Goal: Information Seeking & Learning: Learn about a topic

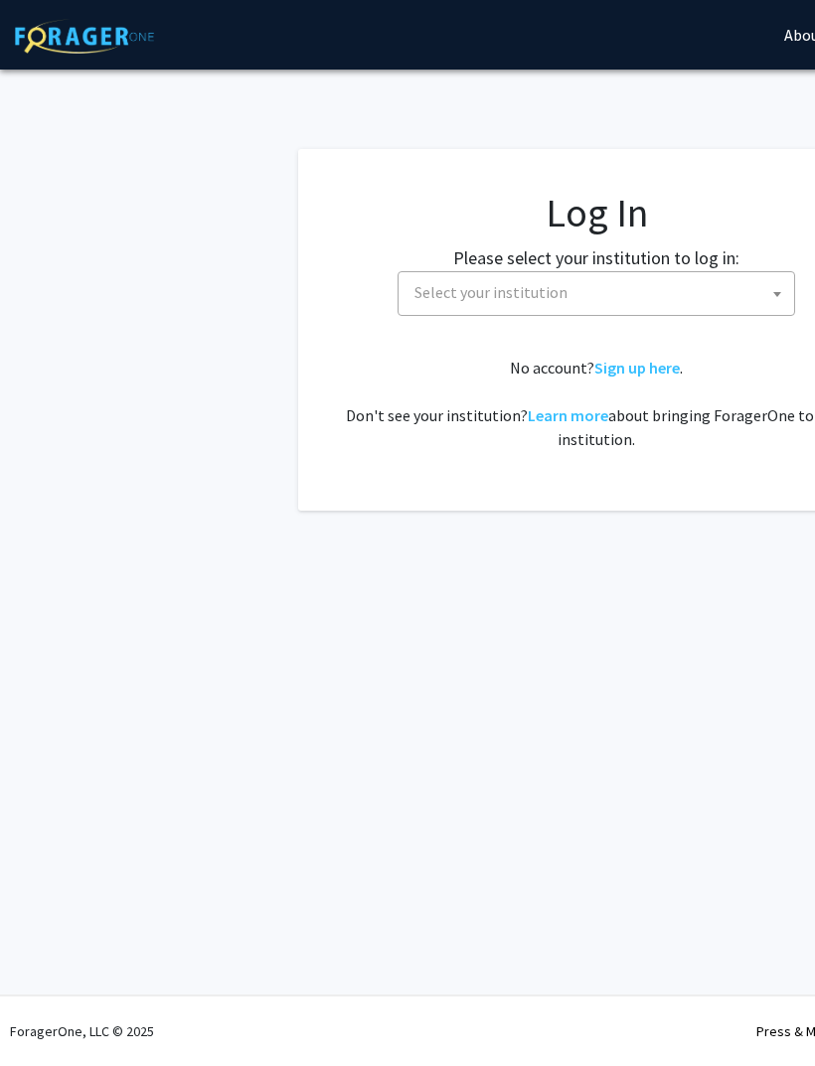
select select
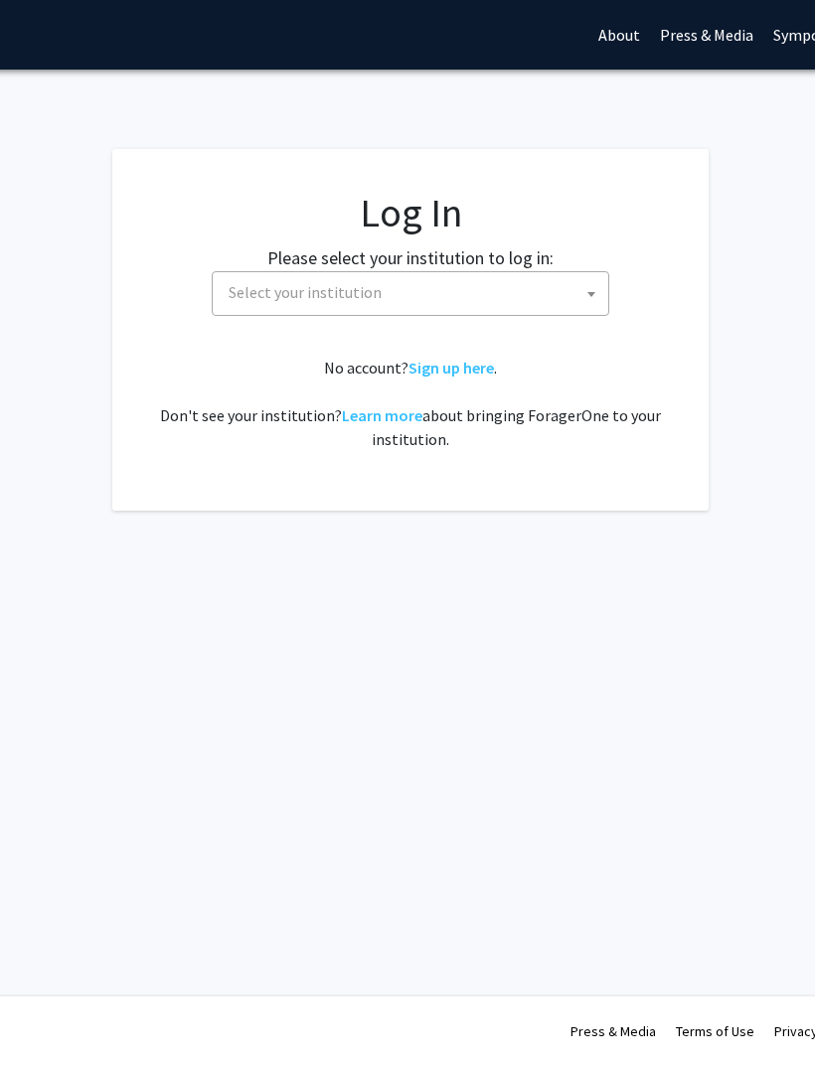
scroll to position [0, 202]
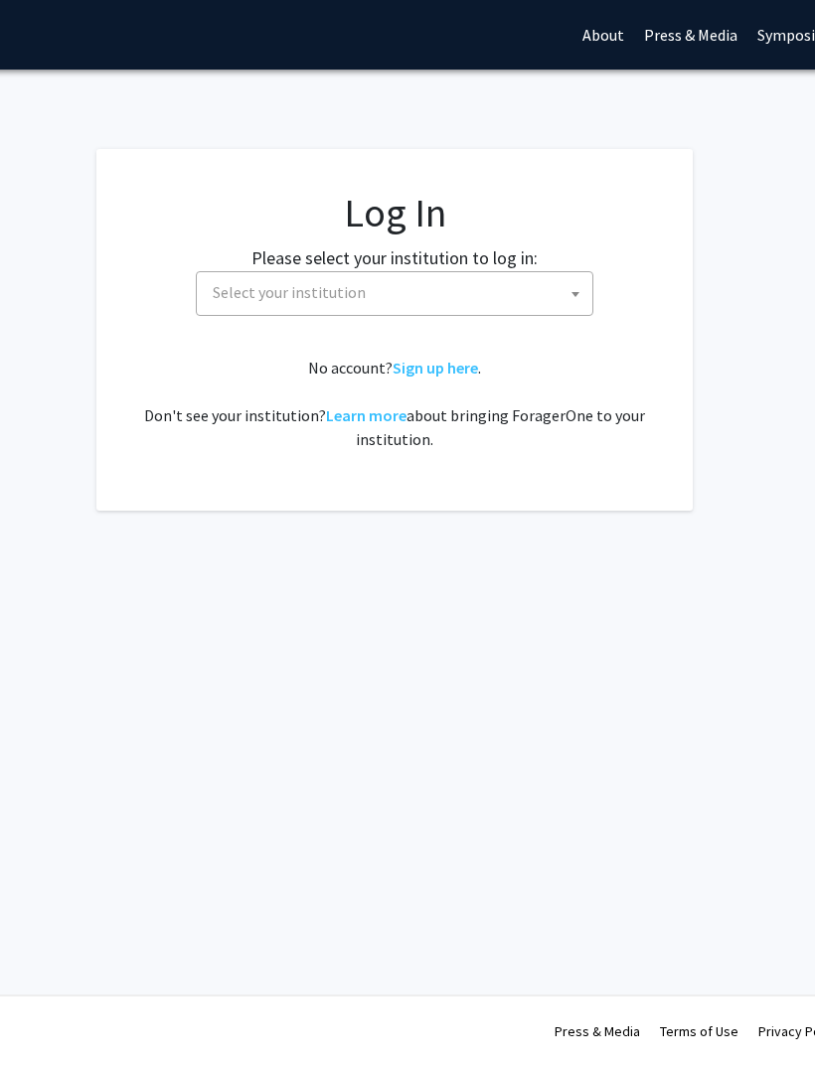
click at [448, 372] on link "Sign up here" at bounding box center [435, 368] width 85 height 20
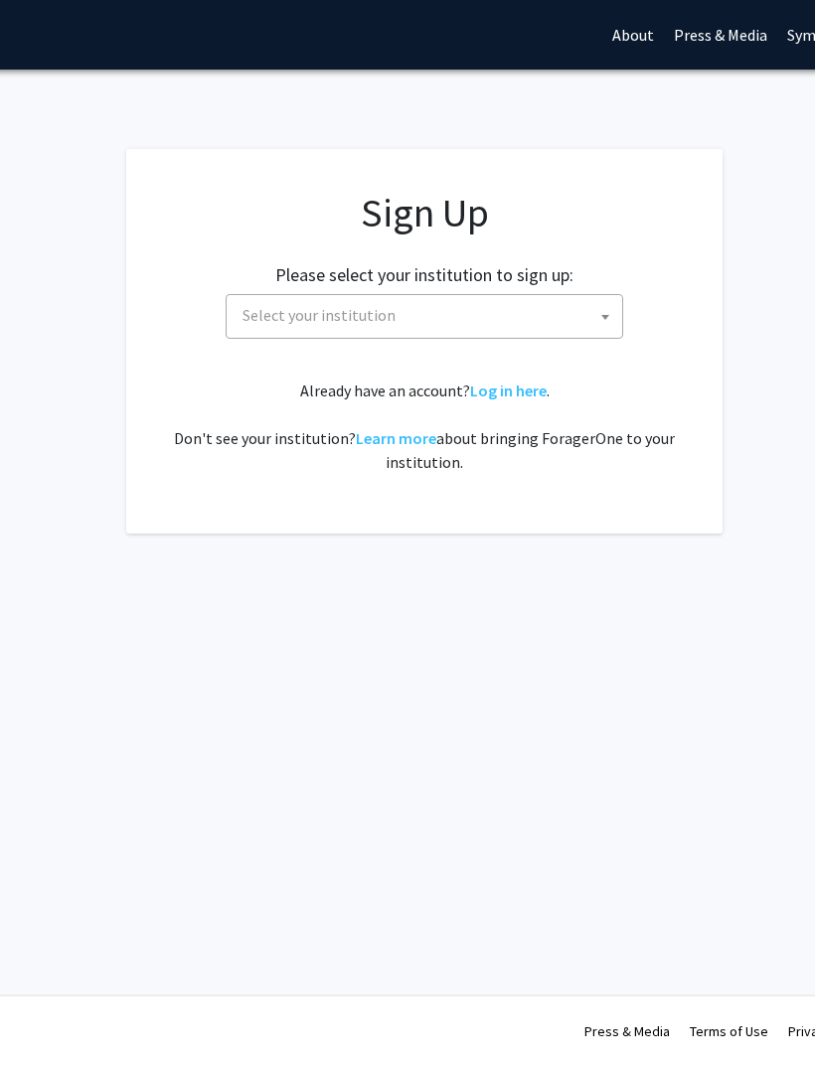
scroll to position [0, 175]
click at [588, 303] on span "Select your institution" at bounding box center [426, 315] width 388 height 41
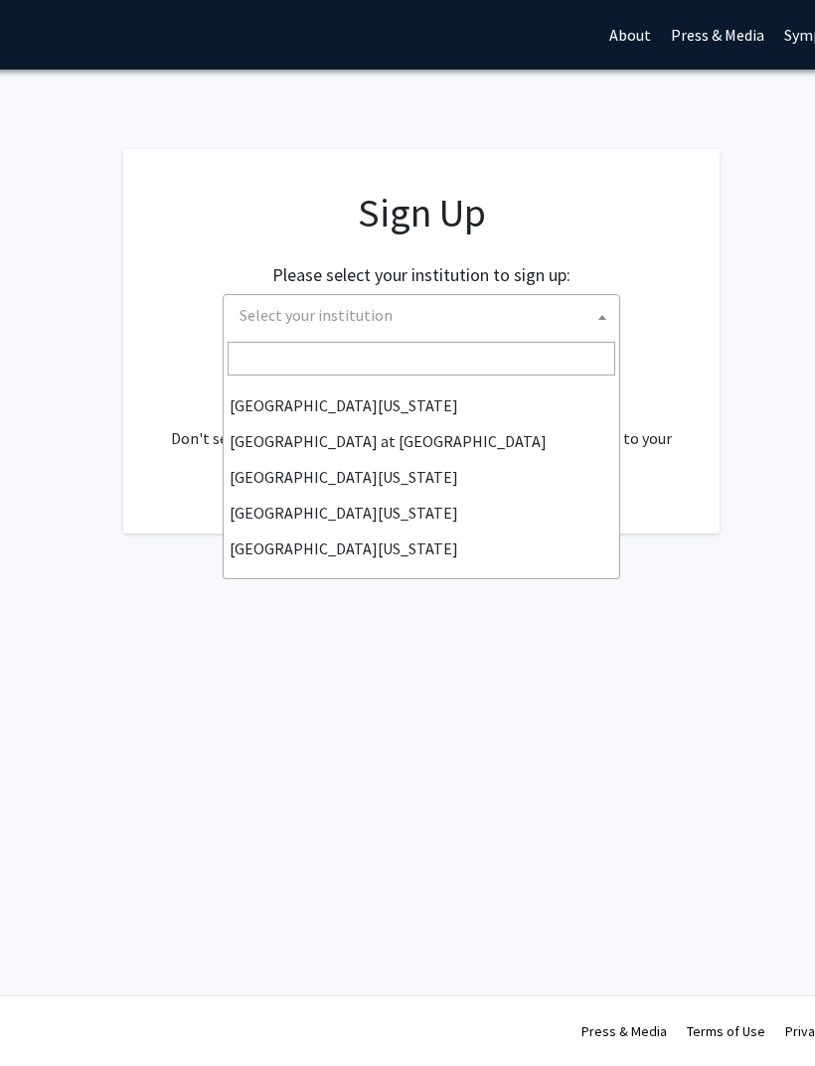
scroll to position [696, 0]
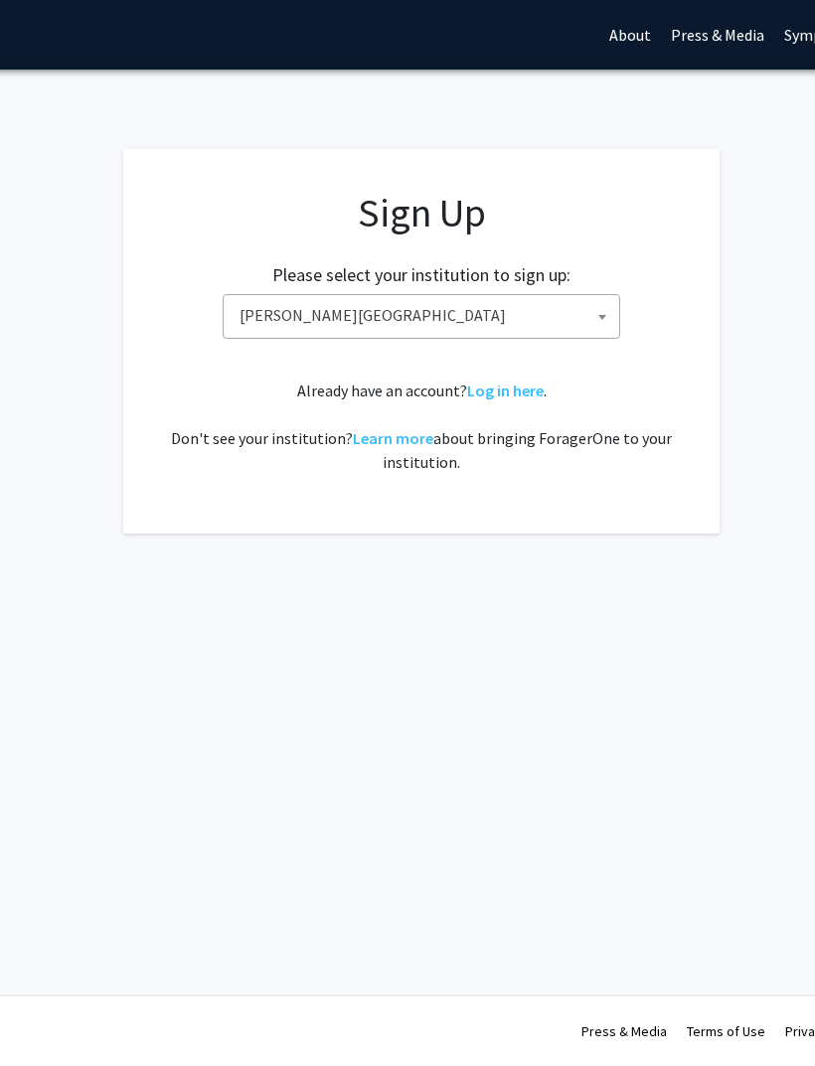
select select "21"
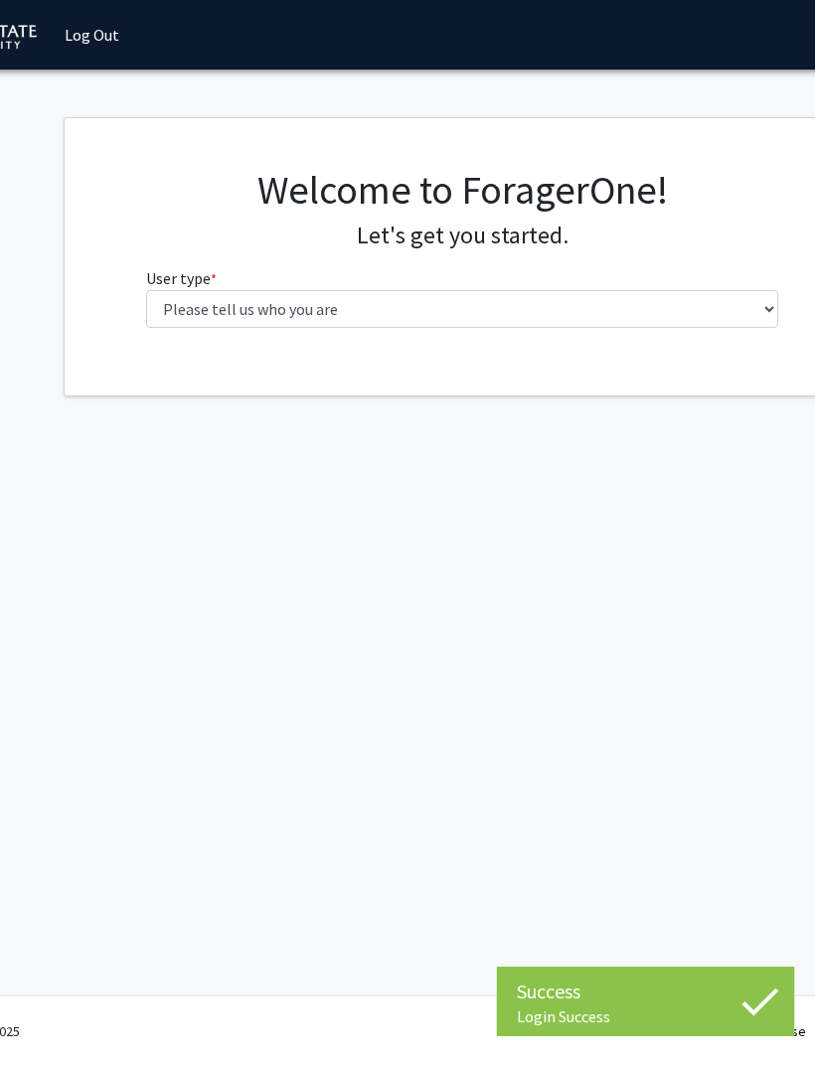
scroll to position [0, 134]
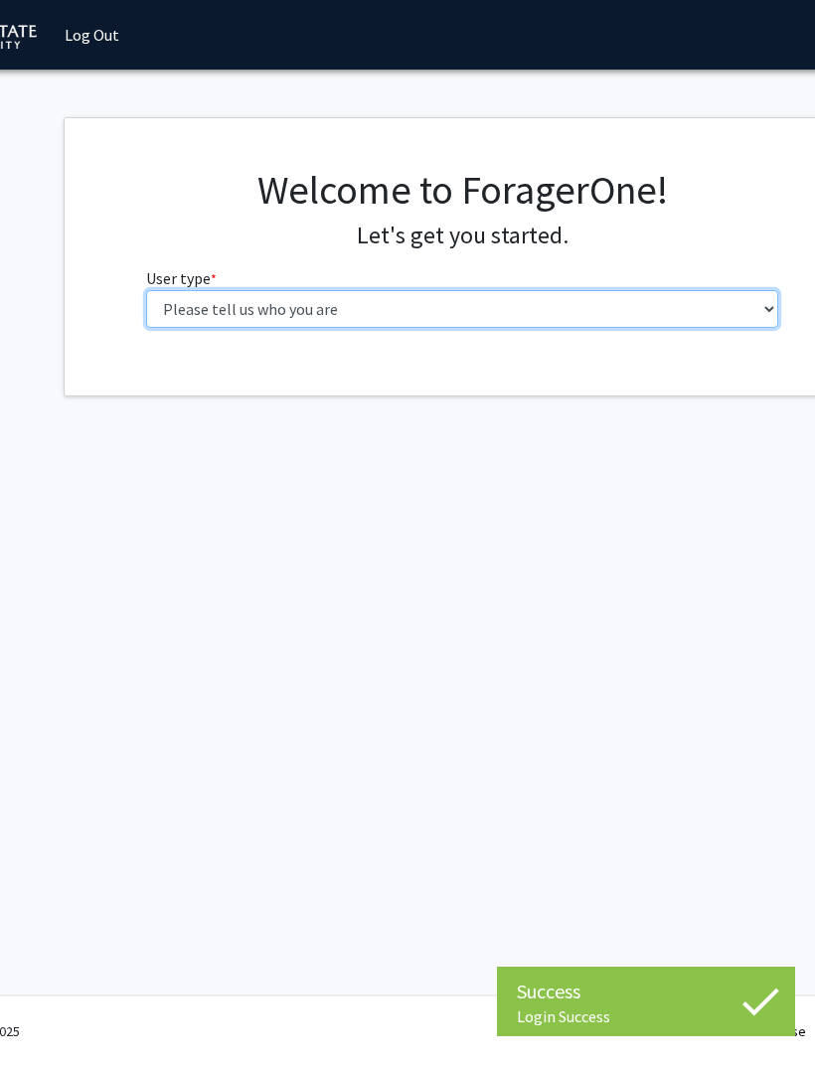
click at [547, 305] on select "Please tell us who you are Undergraduate Student Master's Student Doctoral Cand…" at bounding box center [462, 309] width 633 height 38
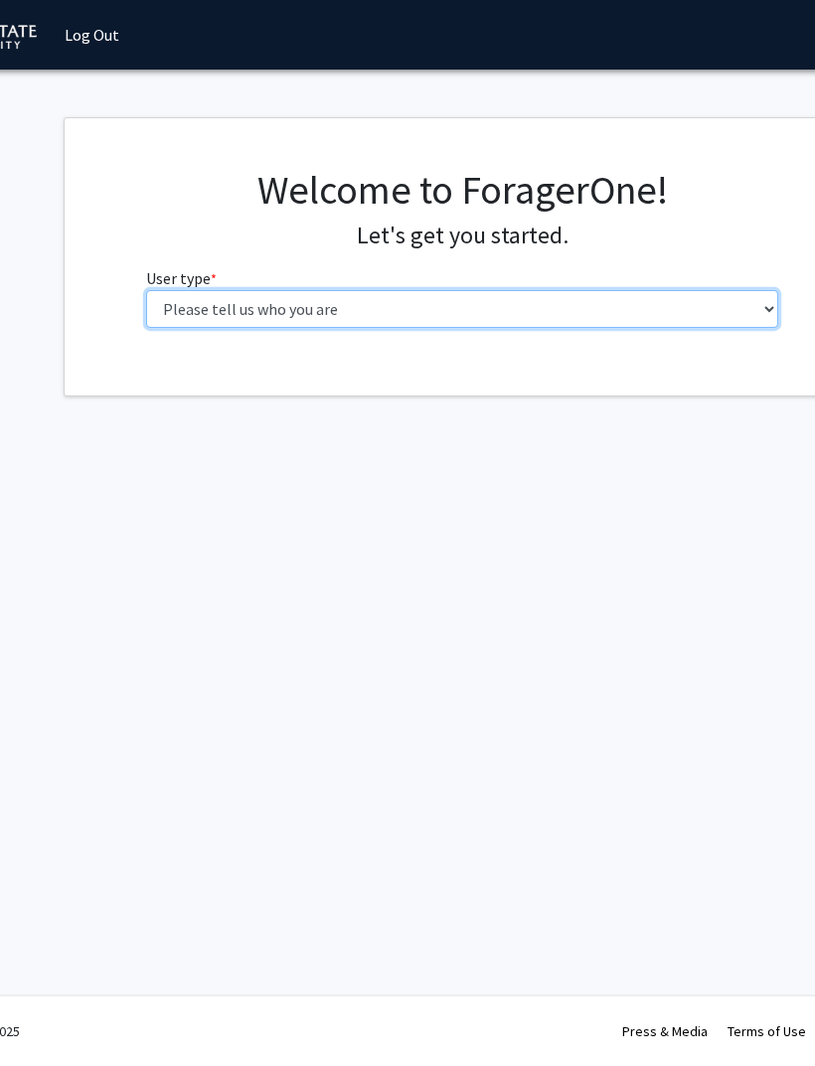
select select "1: undergrad"
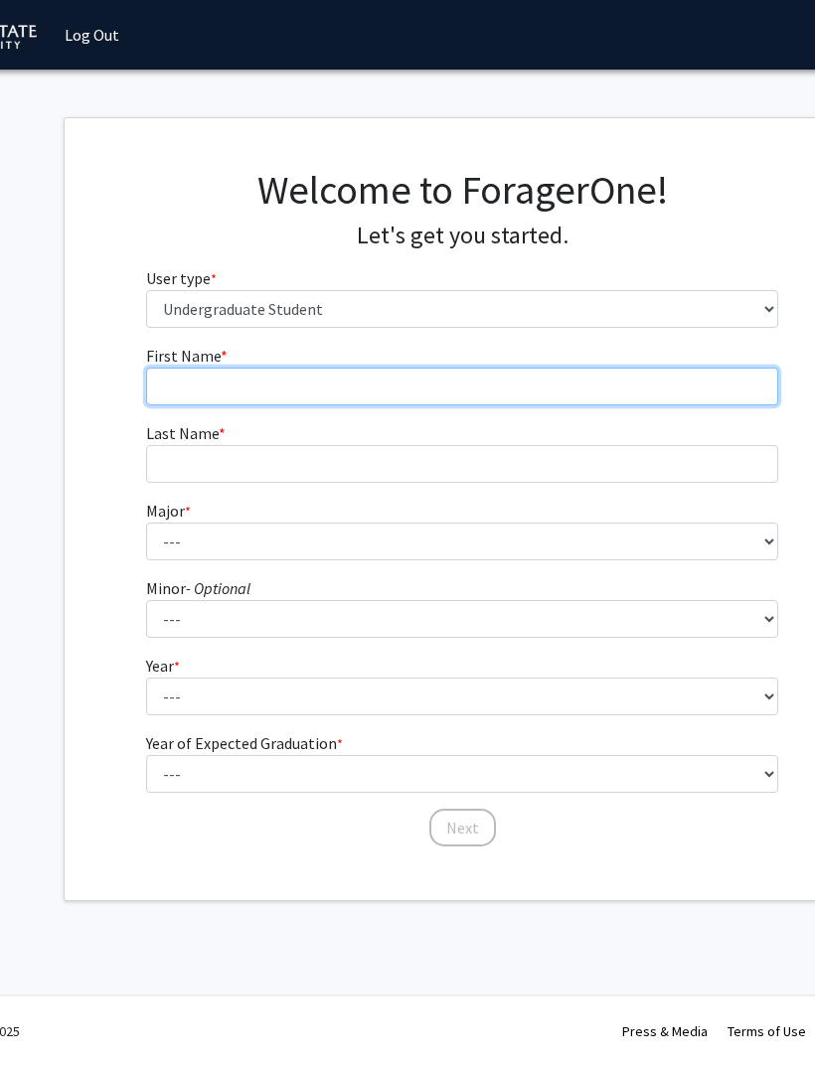
click at [540, 399] on input "First Name * required" at bounding box center [462, 387] width 633 height 38
type input "Pihoo"
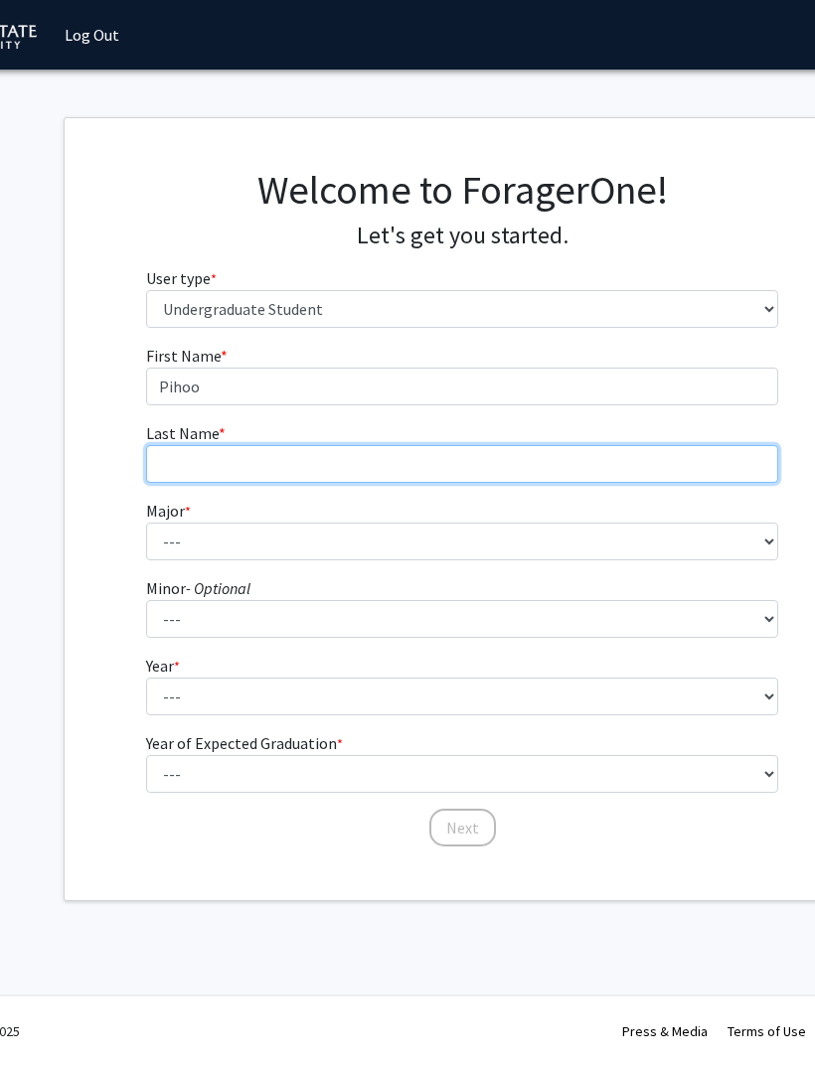
click at [191, 466] on input "Last Name * required" at bounding box center [462, 464] width 633 height 38
type input "Lnu"
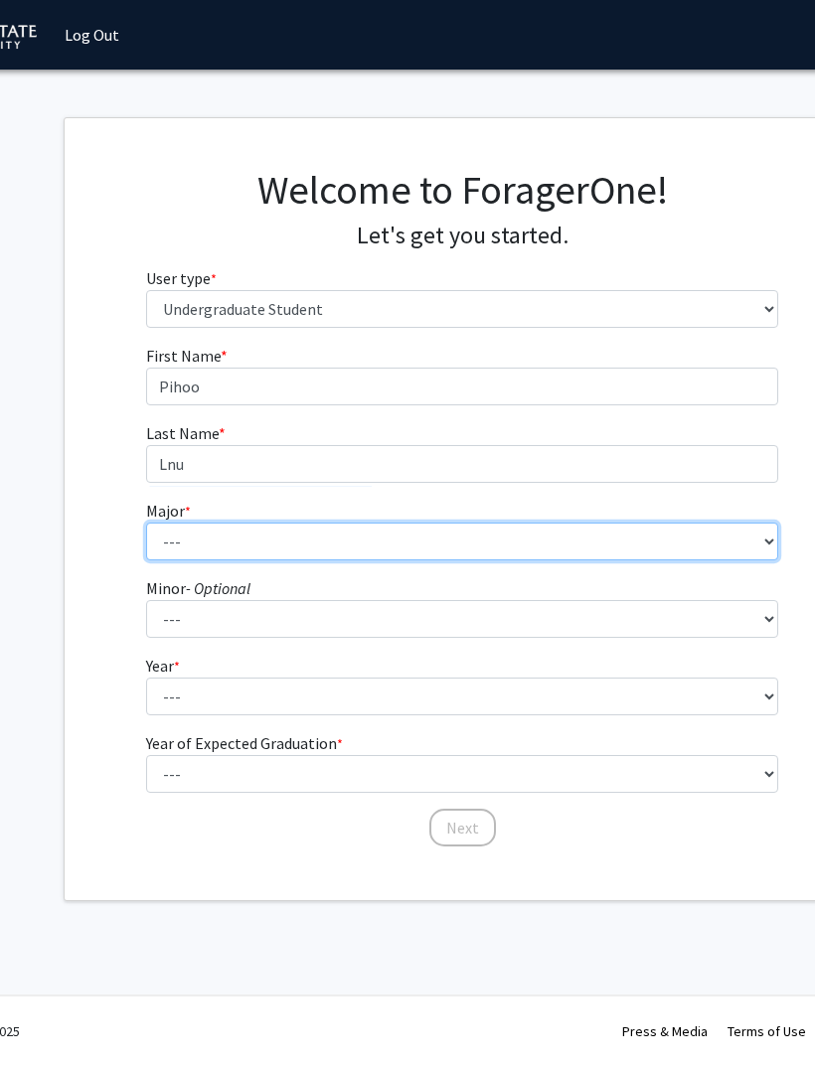
click at [202, 534] on select "--- Accounting African American Studies Anthropology [MEDICAL_DATA] Arabic for …" at bounding box center [462, 542] width 633 height 38
select select "13: 1793"
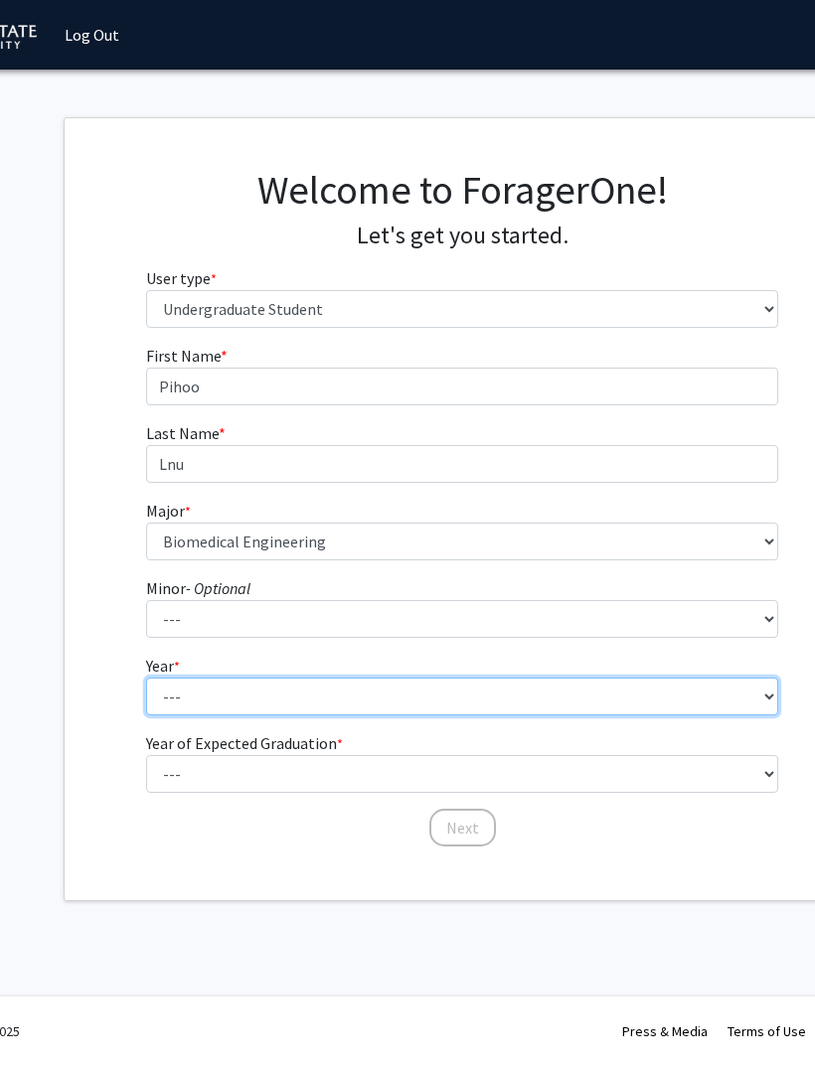
click at [516, 712] on select "--- First-year Sophomore Junior Senior Postbaccalaureate Certificate" at bounding box center [462, 697] width 633 height 38
select select "2: sophomore"
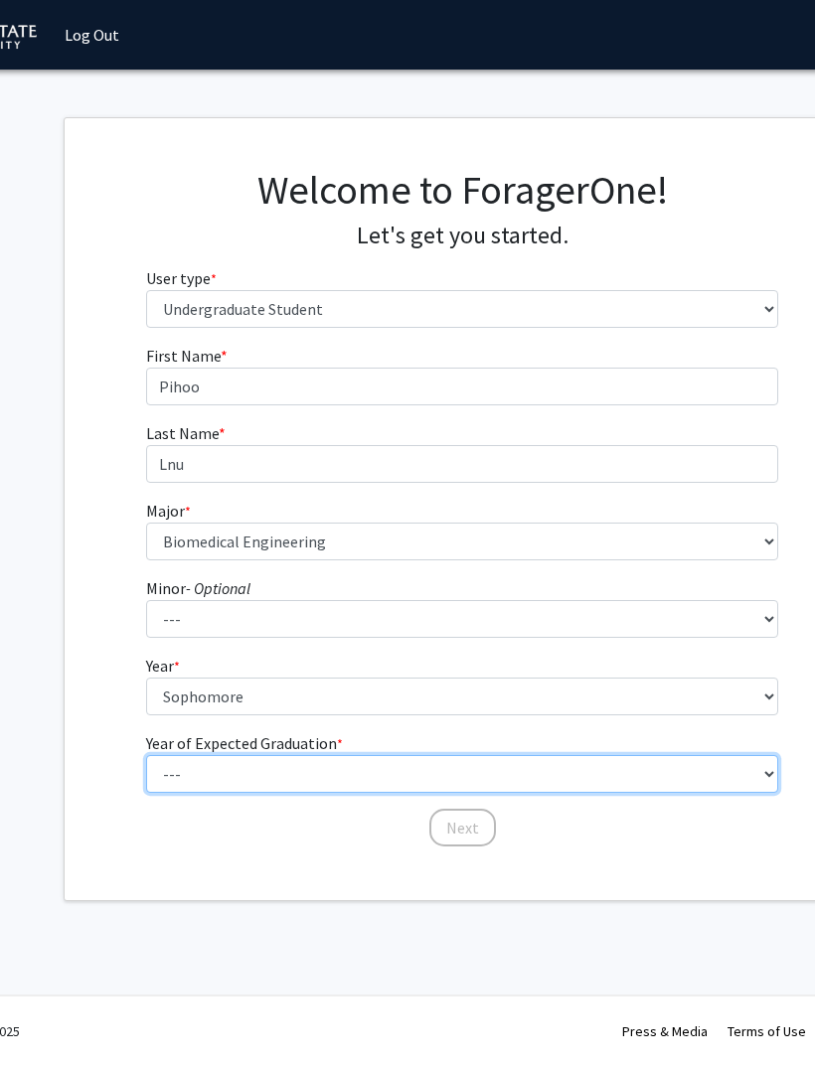
click at [597, 766] on select "--- 2025 2026 2027 2028 2029 2030 2031 2032 2033 2034" at bounding box center [462, 774] width 633 height 38
select select "4: 2028"
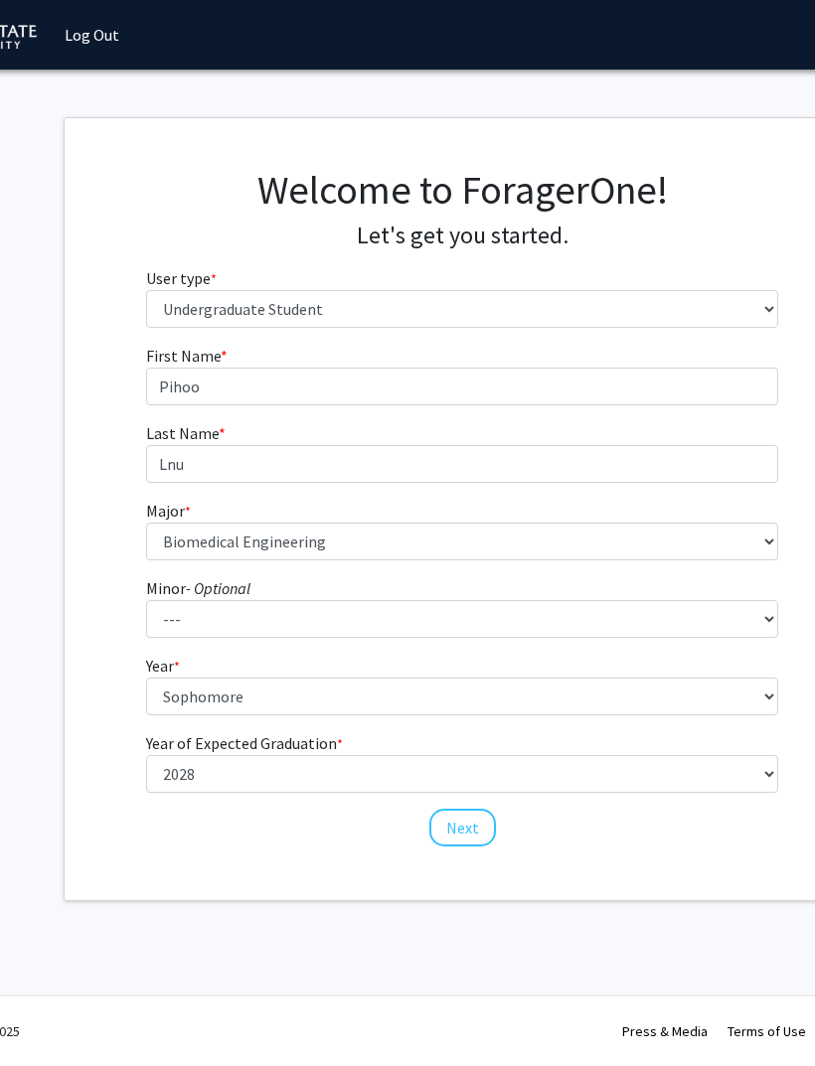
click at [474, 828] on button "Next" at bounding box center [462, 828] width 67 height 38
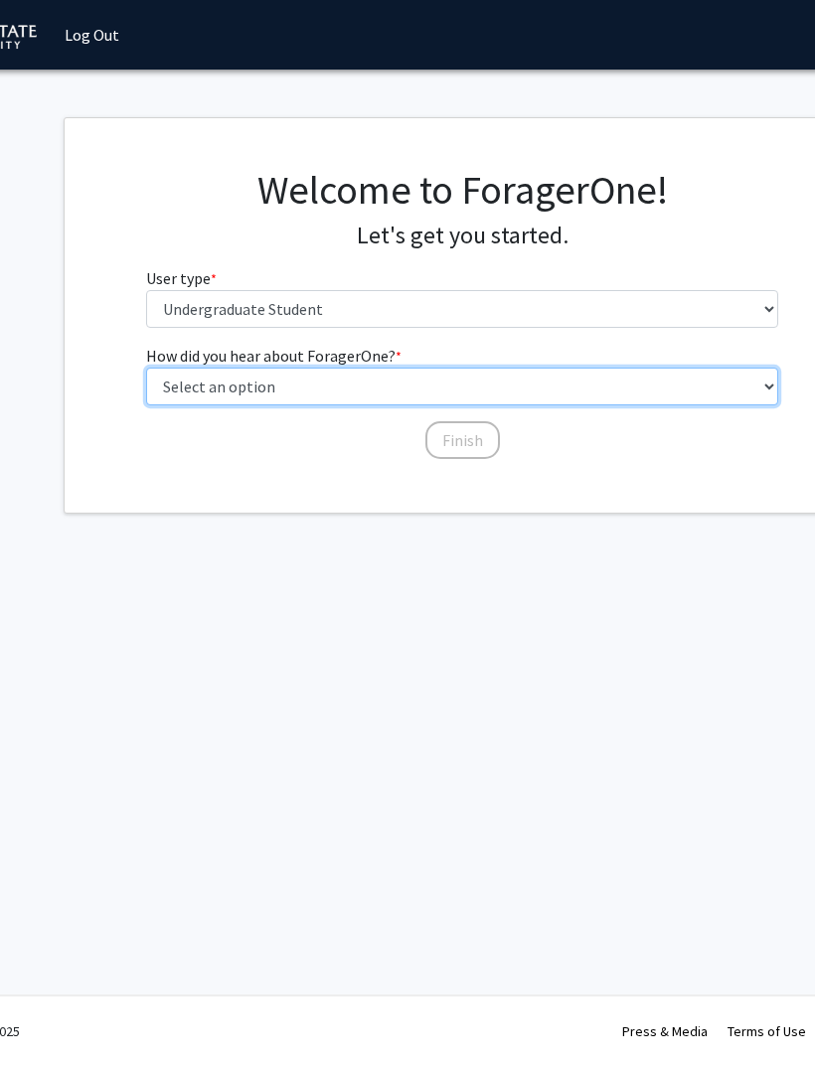
click at [704, 400] on select "Select an option Peer/student recommendation Faculty/staff recommendation Unive…" at bounding box center [462, 387] width 633 height 38
select select "3: university_website"
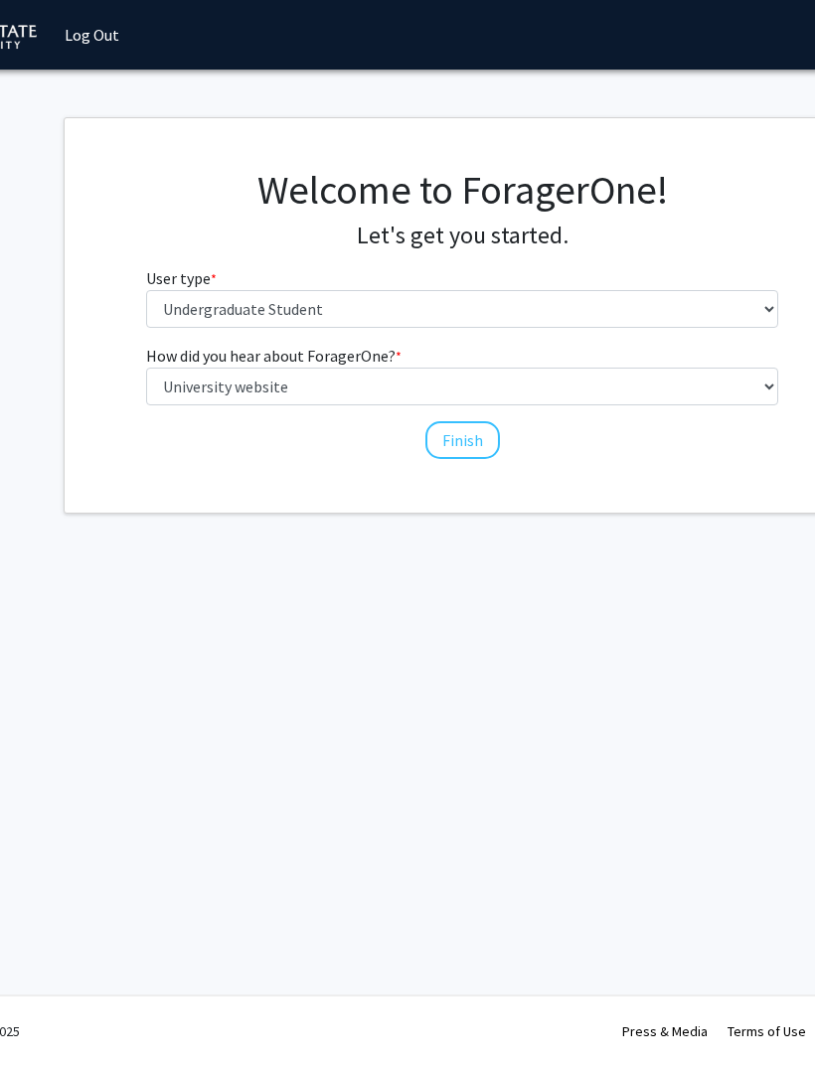
click at [474, 431] on button "Finish" at bounding box center [462, 440] width 75 height 38
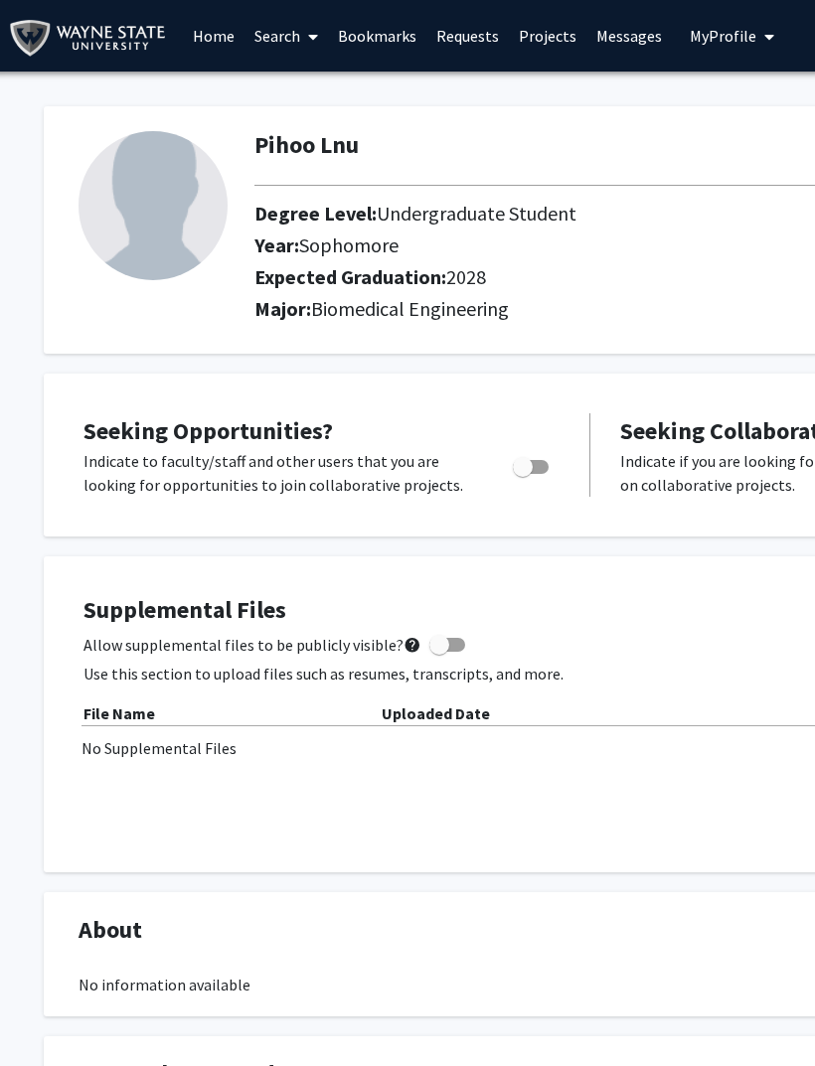
scroll to position [0, 7]
click at [521, 38] on link "Projects" at bounding box center [547, 36] width 78 height 70
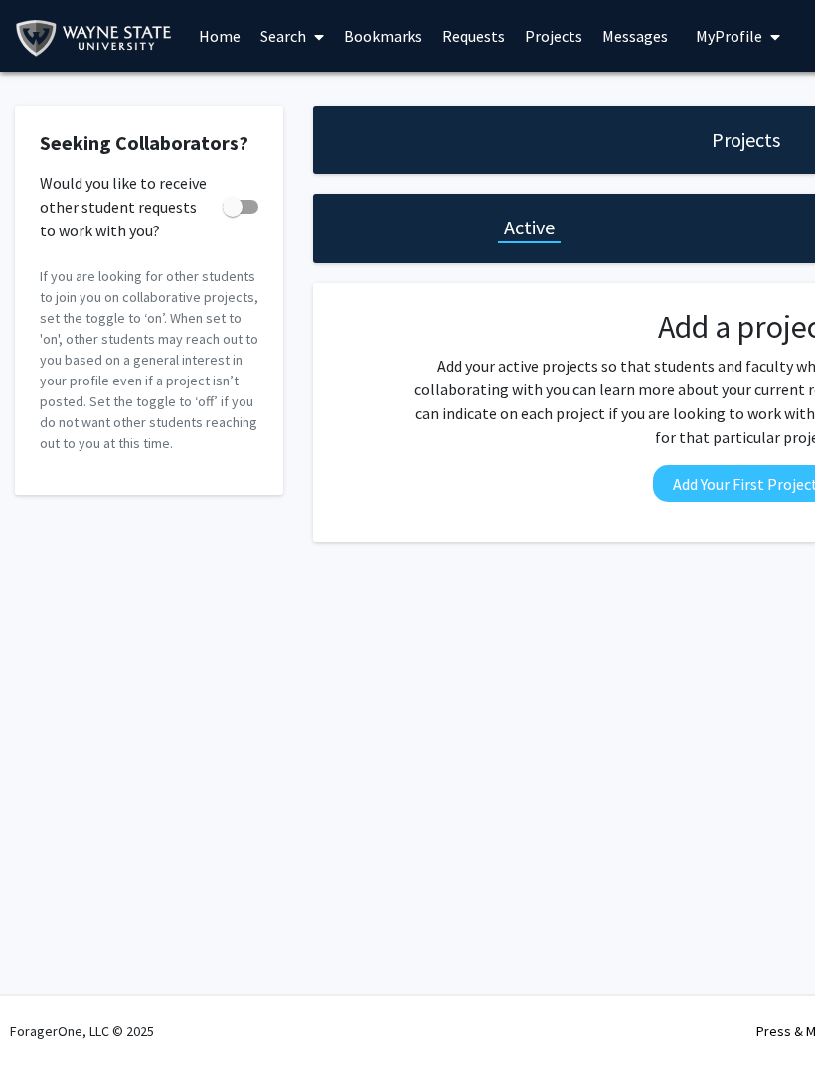
click at [219, 33] on link "Home" at bounding box center [220, 36] width 62 height 70
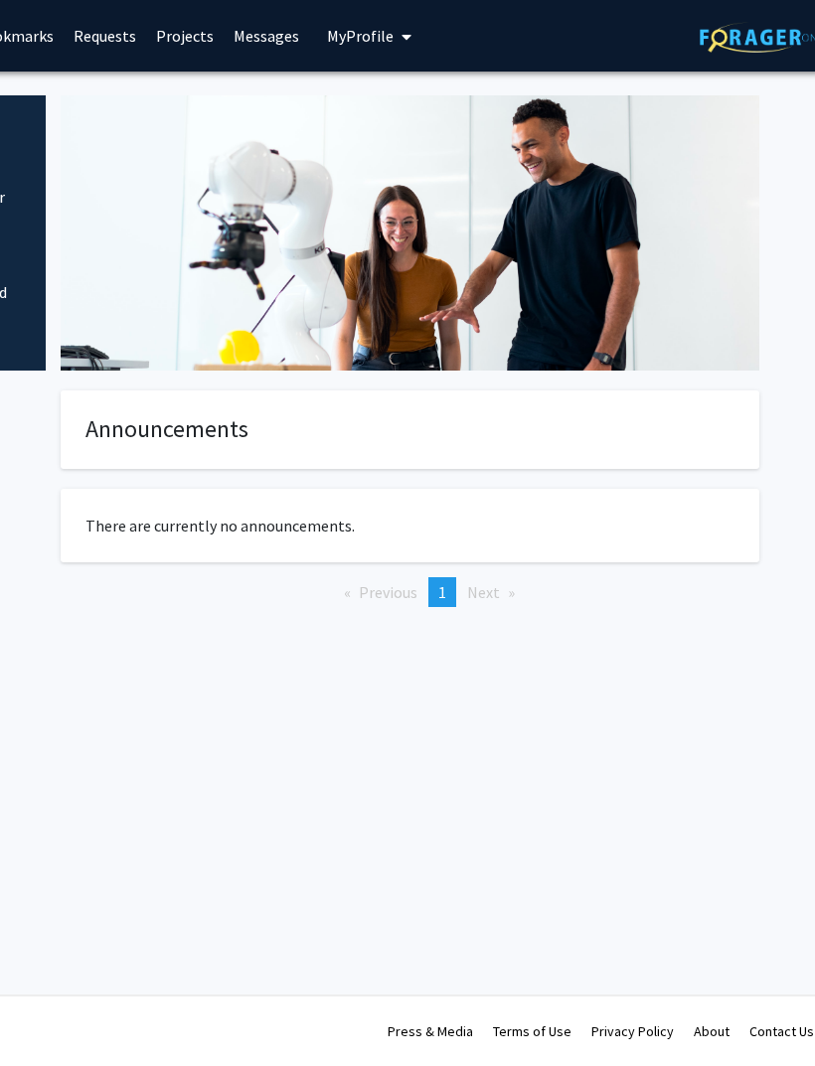
scroll to position [0, 378]
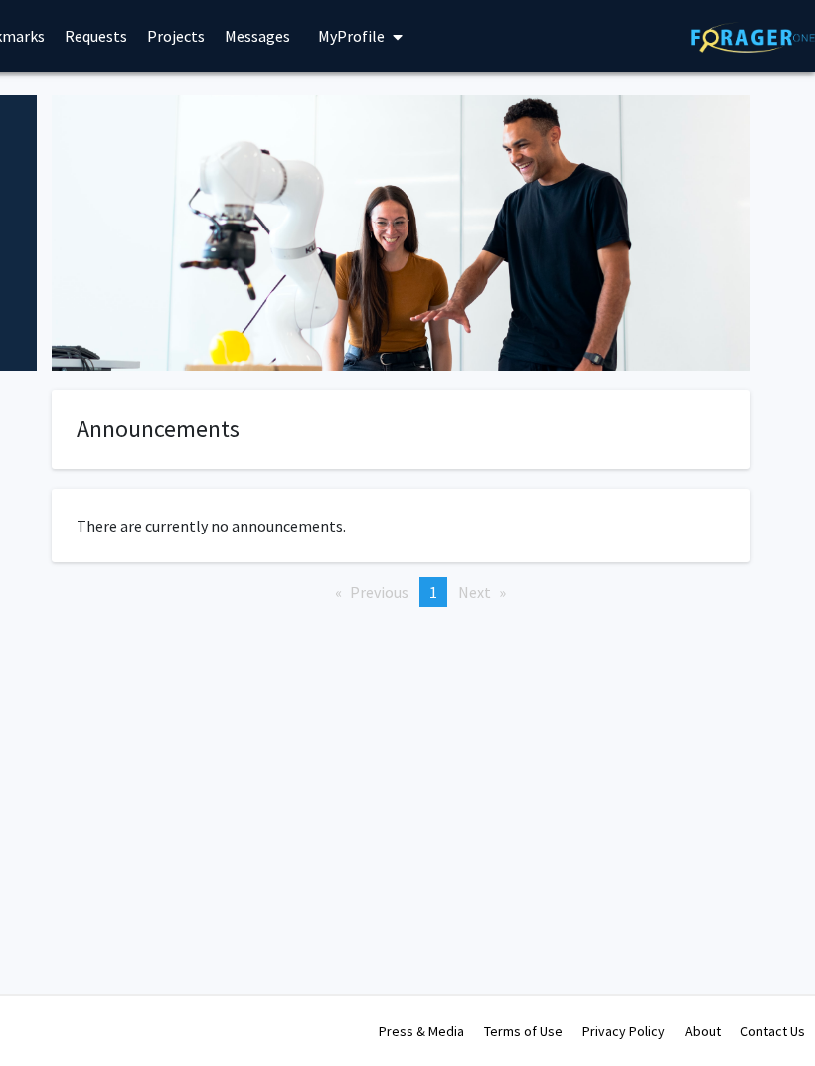
click at [252, 40] on link "Messages" at bounding box center [257, 36] width 85 height 70
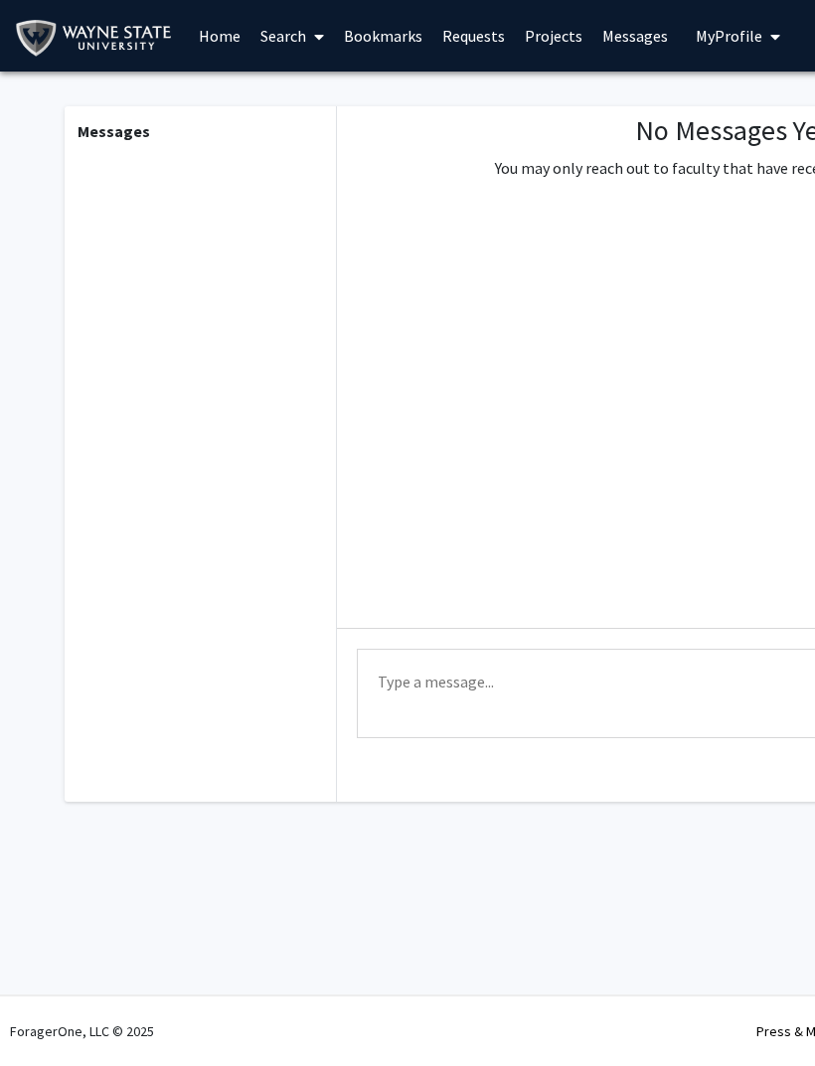
click at [303, 50] on link "Search" at bounding box center [291, 36] width 83 height 70
click at [348, 95] on span "Faculty/Staff" at bounding box center [323, 92] width 146 height 40
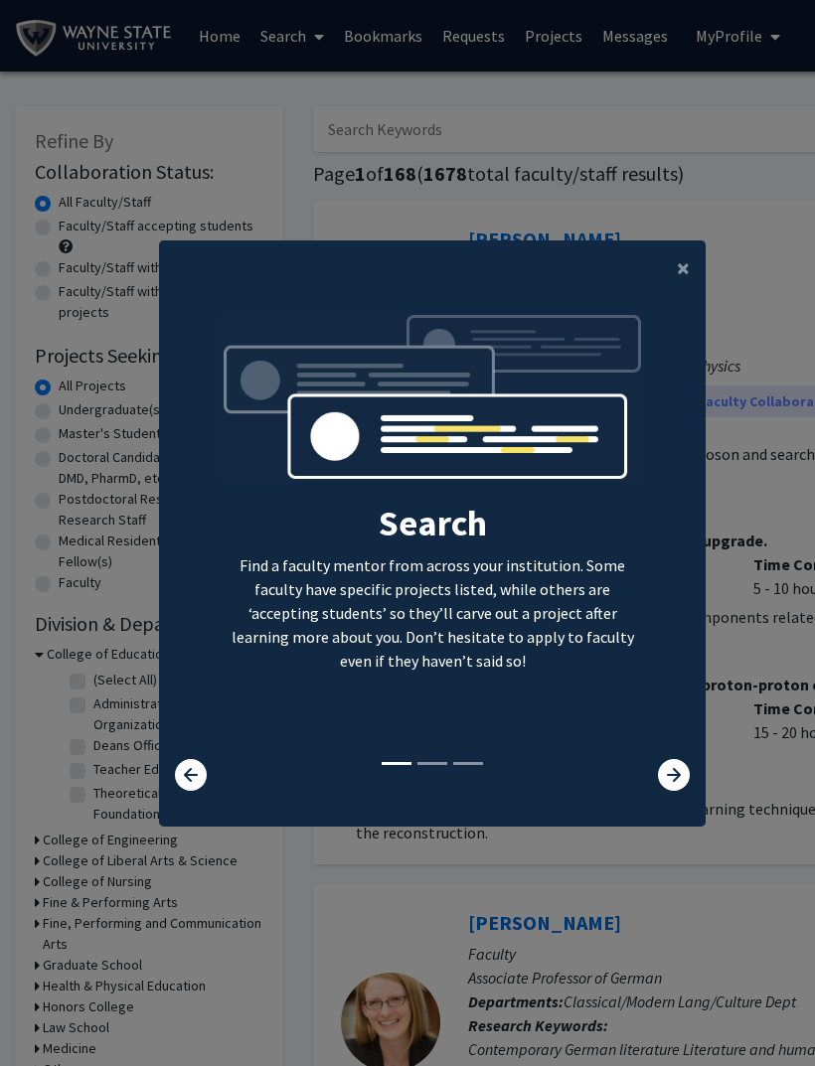
click at [667, 289] on button "×" at bounding box center [683, 269] width 45 height 56
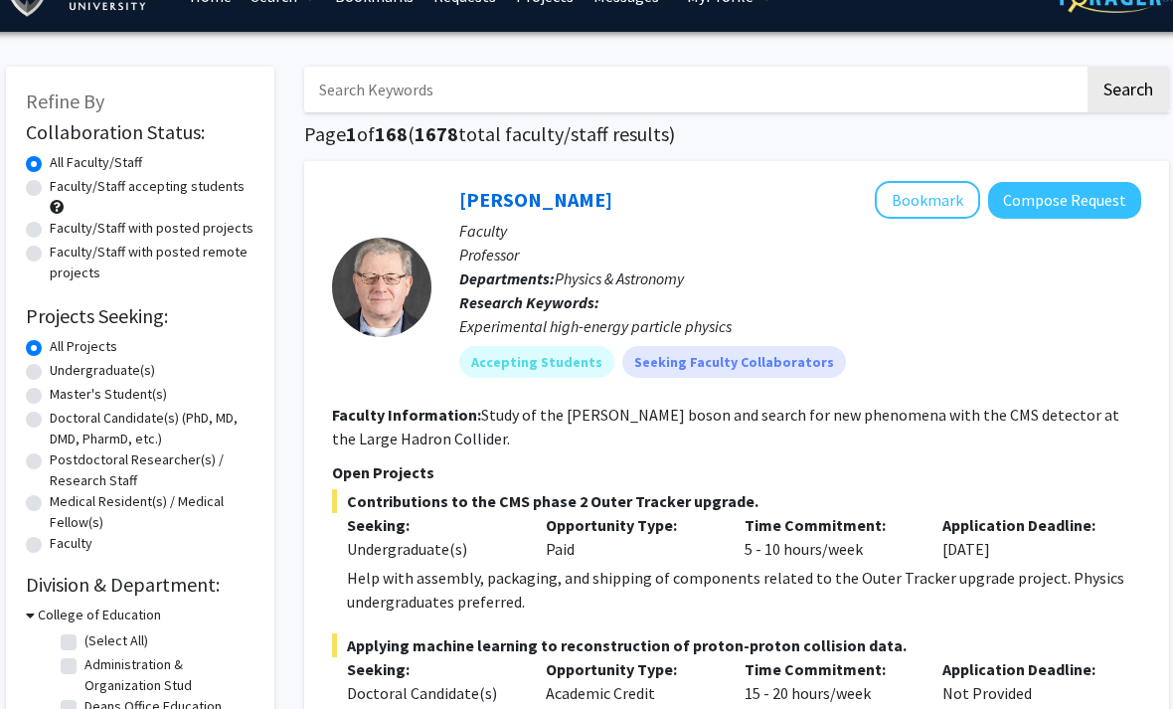
scroll to position [40, 8]
click at [51, 191] on label "Faculty/Staff accepting students" at bounding box center [148, 186] width 195 height 21
click at [51, 189] on input "Faculty/Staff accepting students" at bounding box center [57, 182] width 13 height 13
radio input "true"
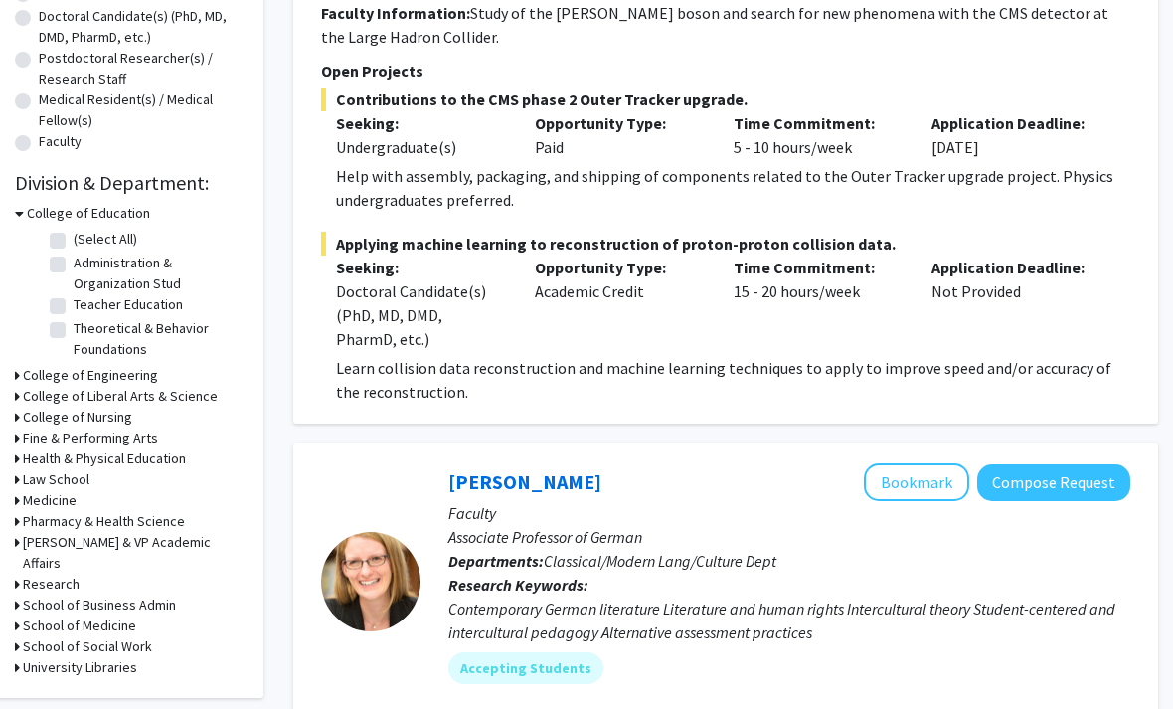
scroll to position [443, 20]
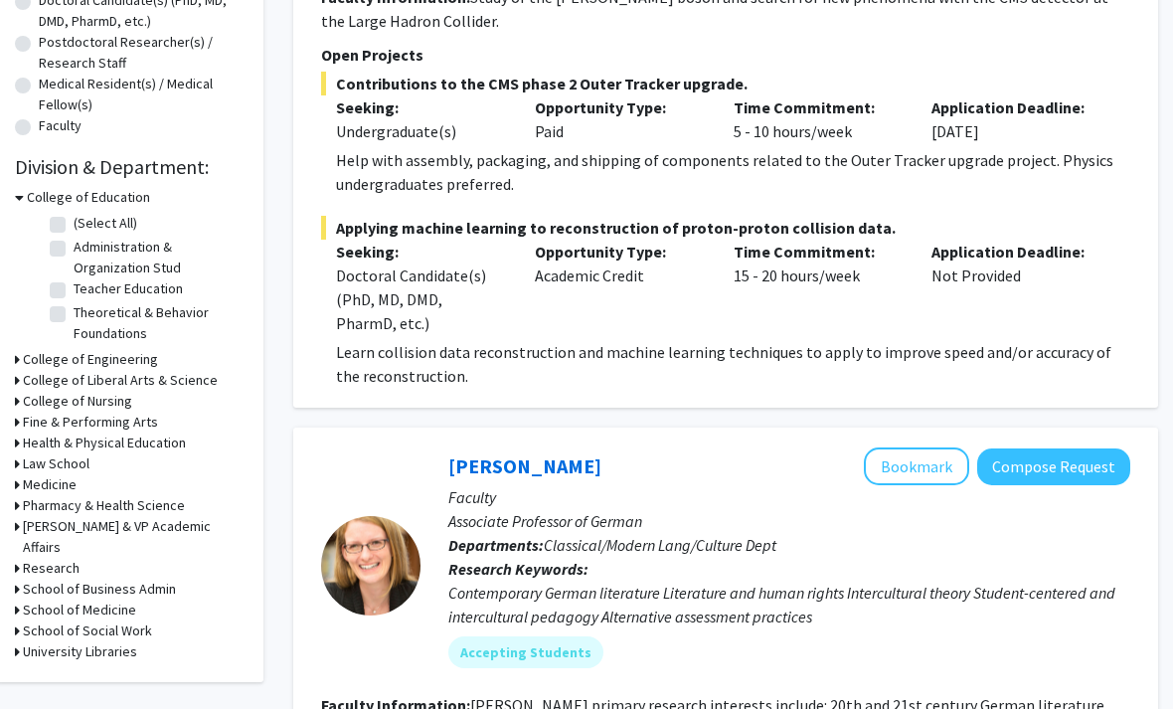
click at [56, 483] on h3 "Medicine" at bounding box center [50, 485] width 54 height 21
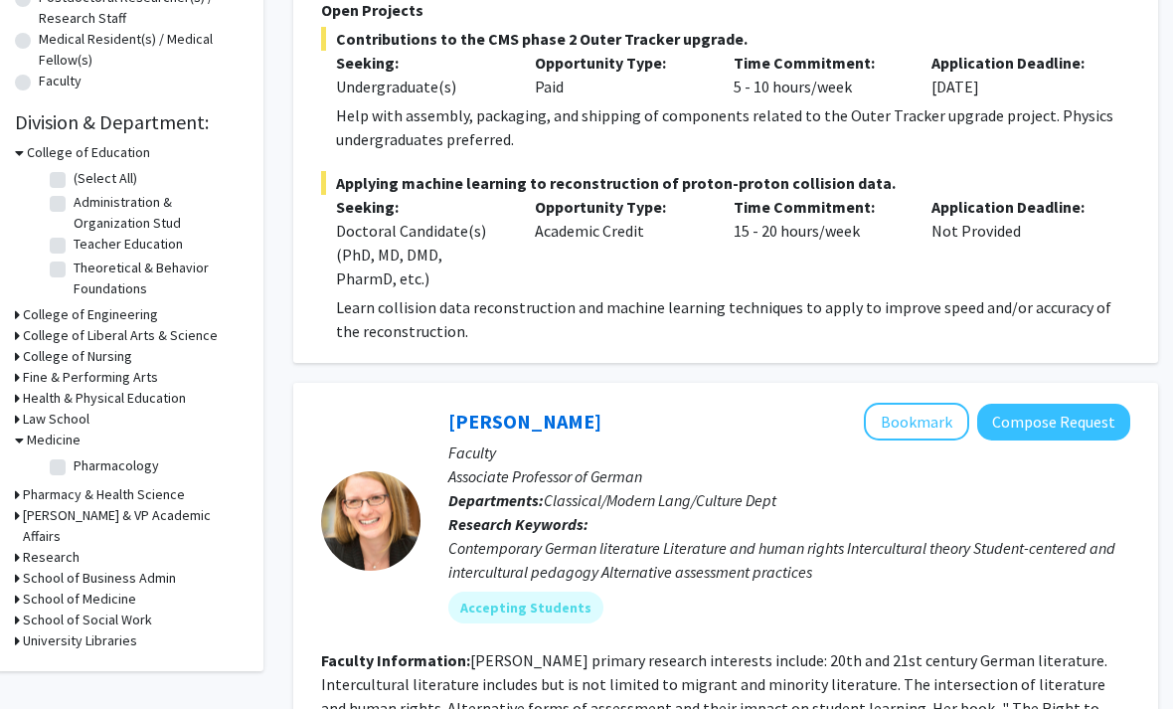
scroll to position [502, 20]
click at [58, 435] on h3 "Medicine" at bounding box center [54, 439] width 54 height 21
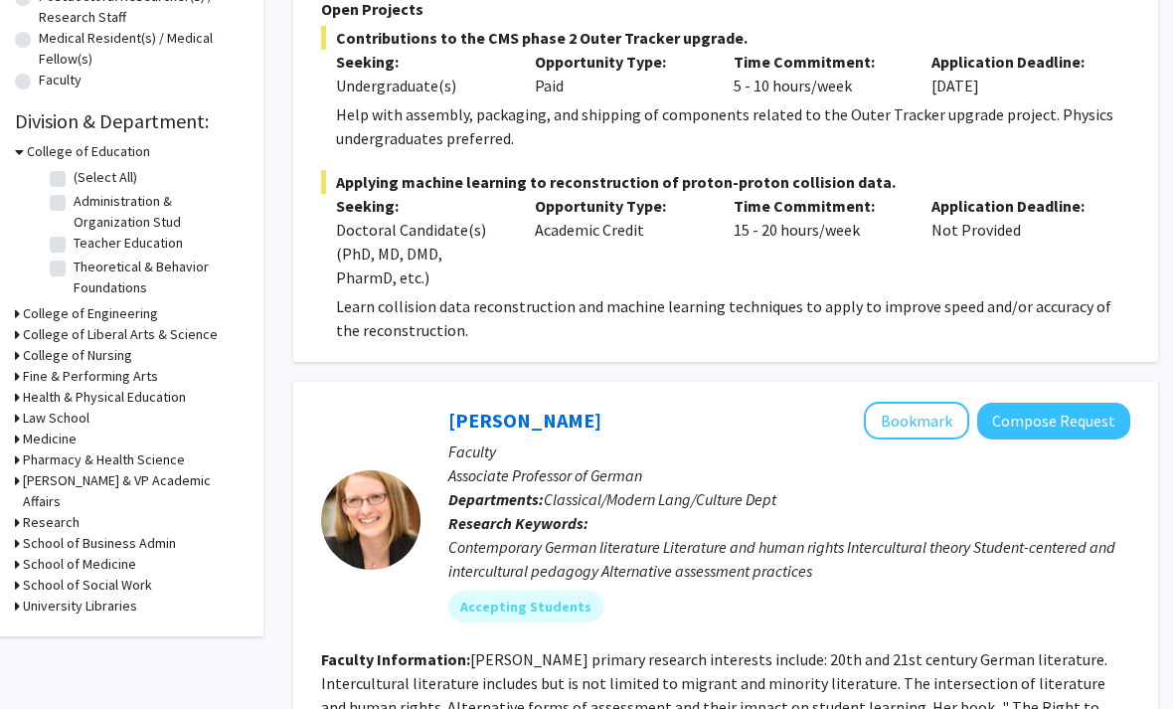
click at [129, 313] on h3 "College of Engineering" at bounding box center [90, 313] width 135 height 21
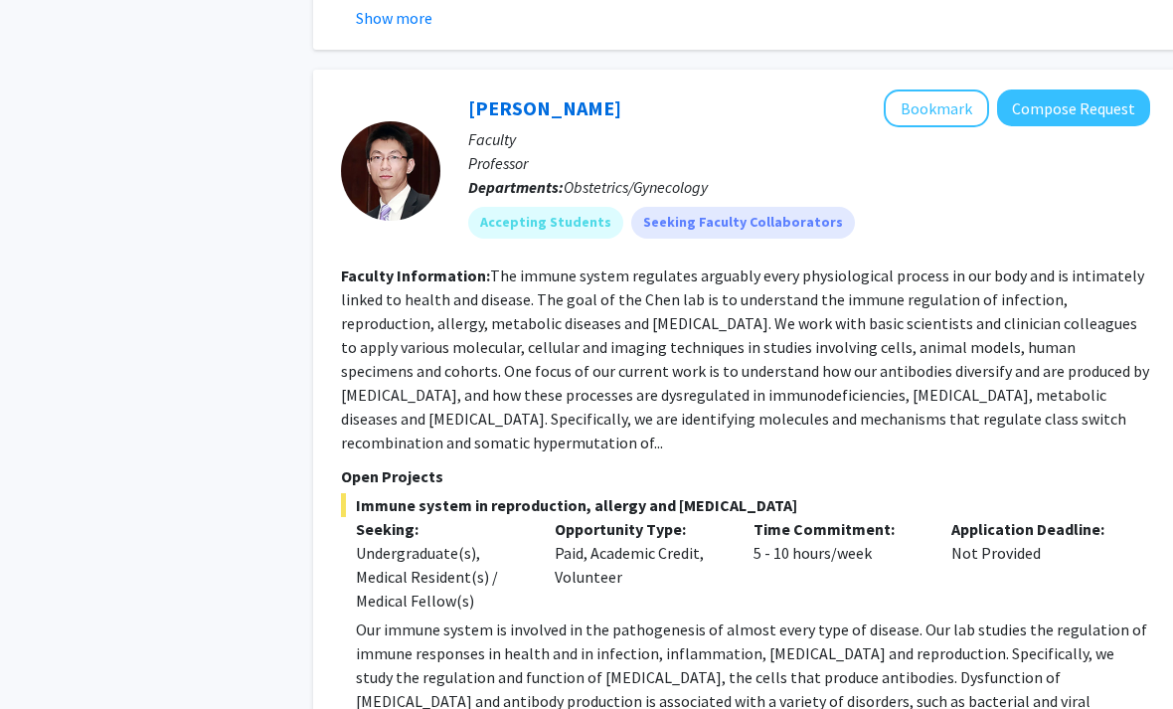
scroll to position [3806, 0]
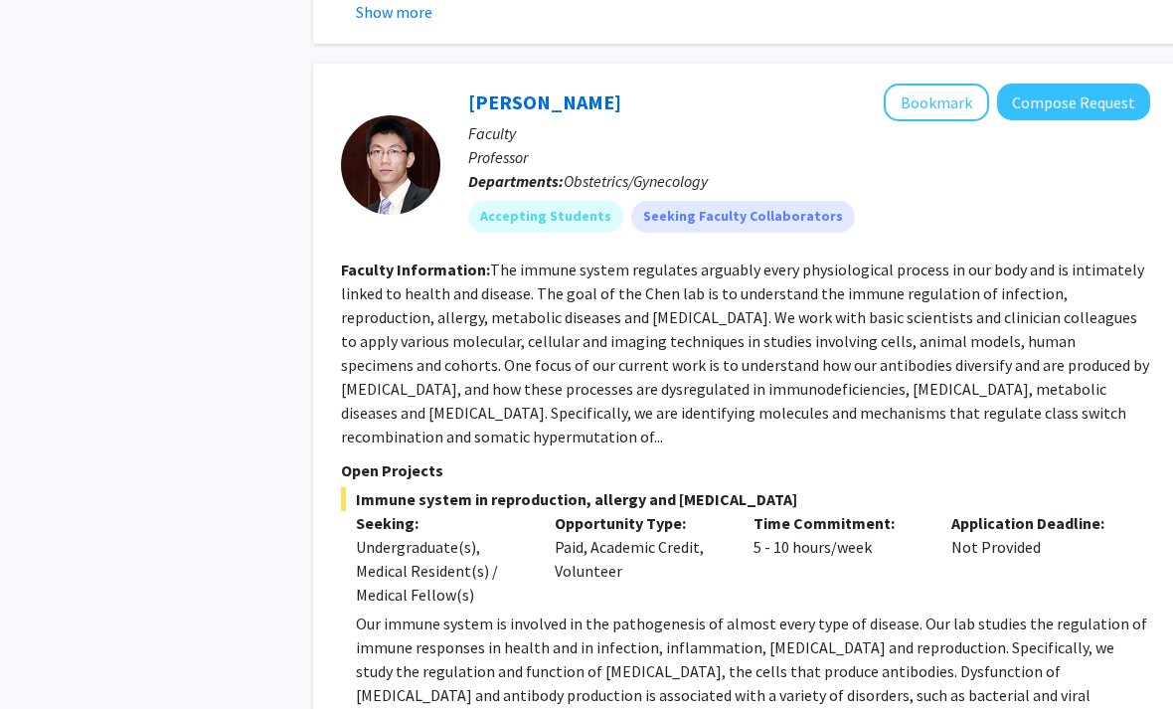
click at [814, 84] on button "Bookmark" at bounding box center [936, 103] width 105 height 38
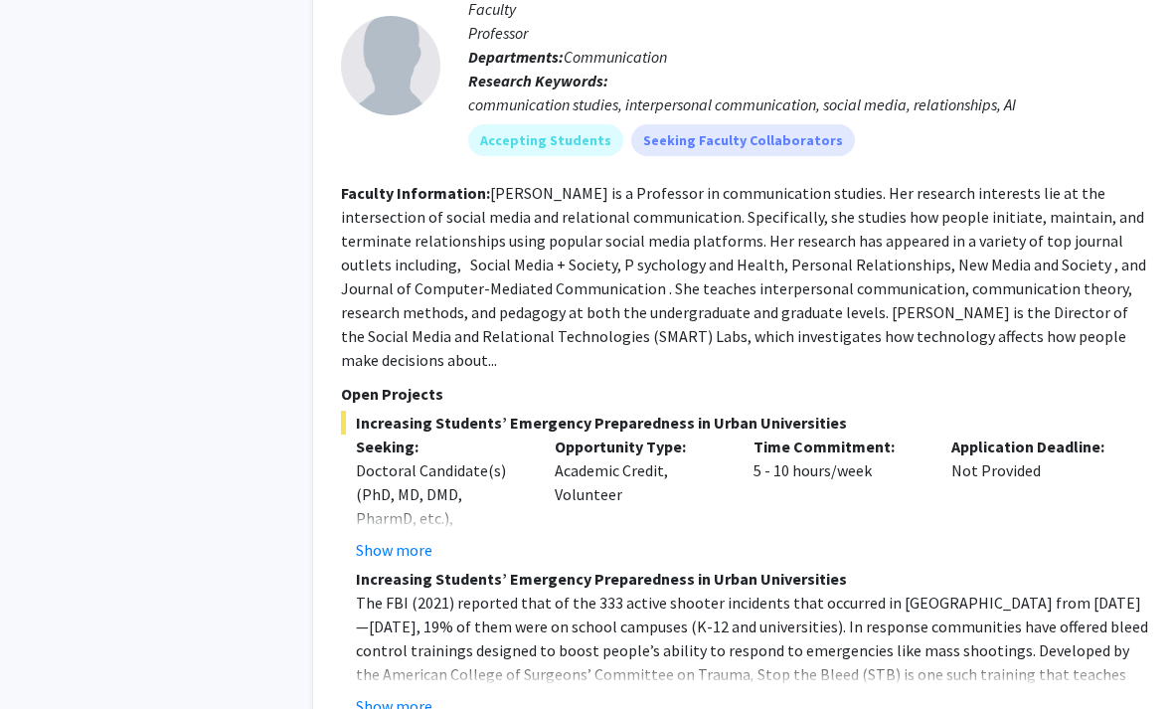
scroll to position [9181, 0]
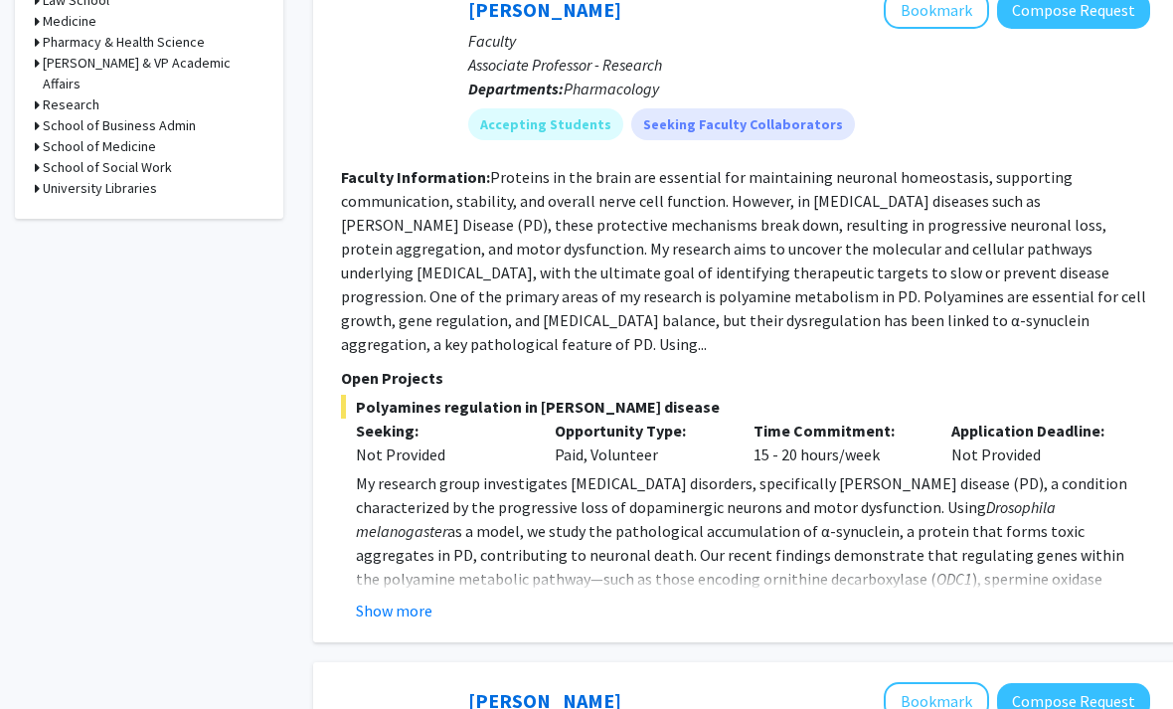
scroll to position [916, 0]
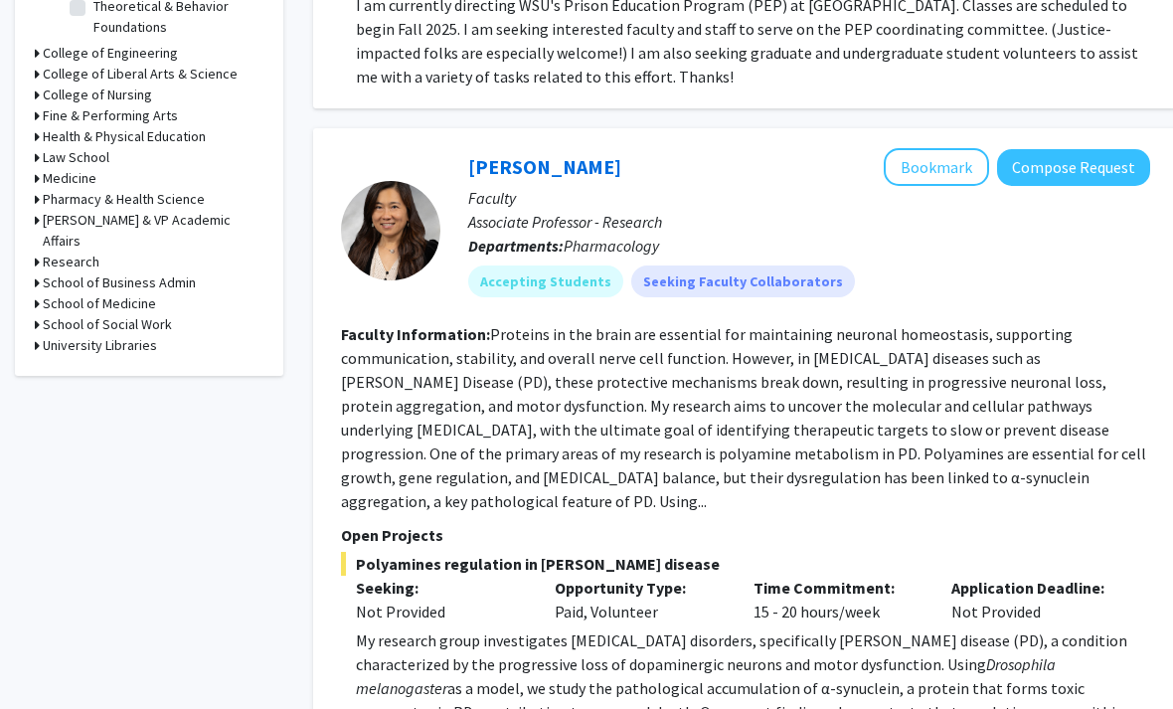
click at [814, 149] on button "Bookmark" at bounding box center [936, 168] width 105 height 38
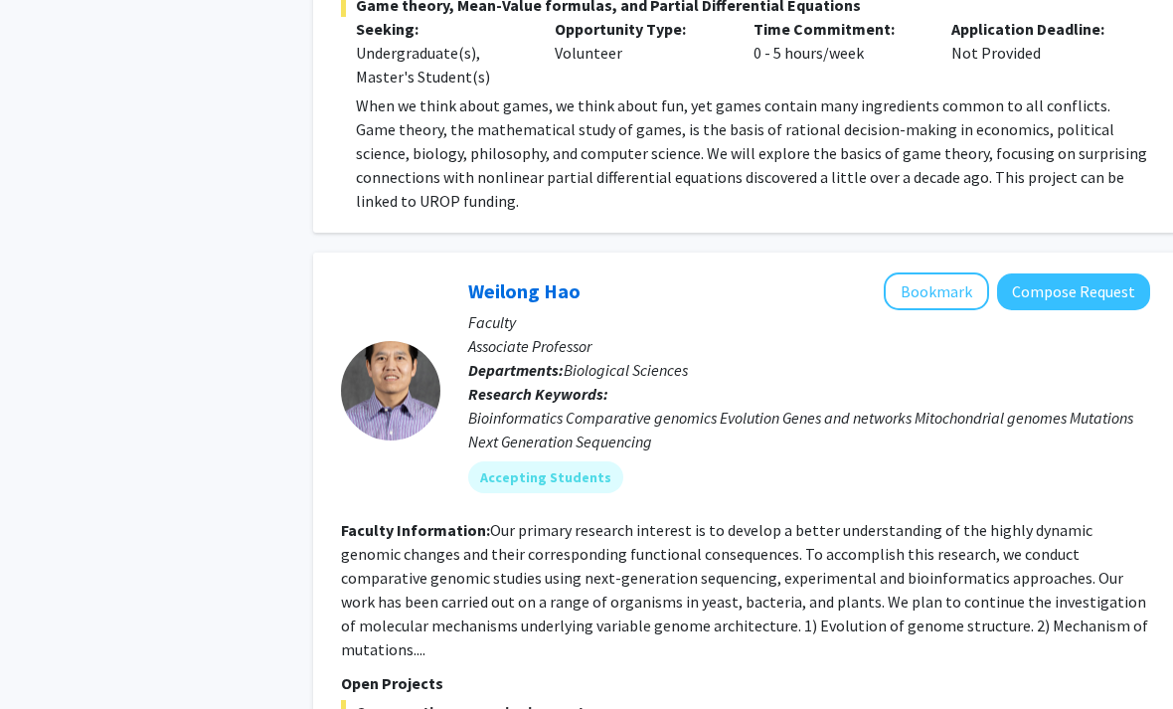
scroll to position [5552, 0]
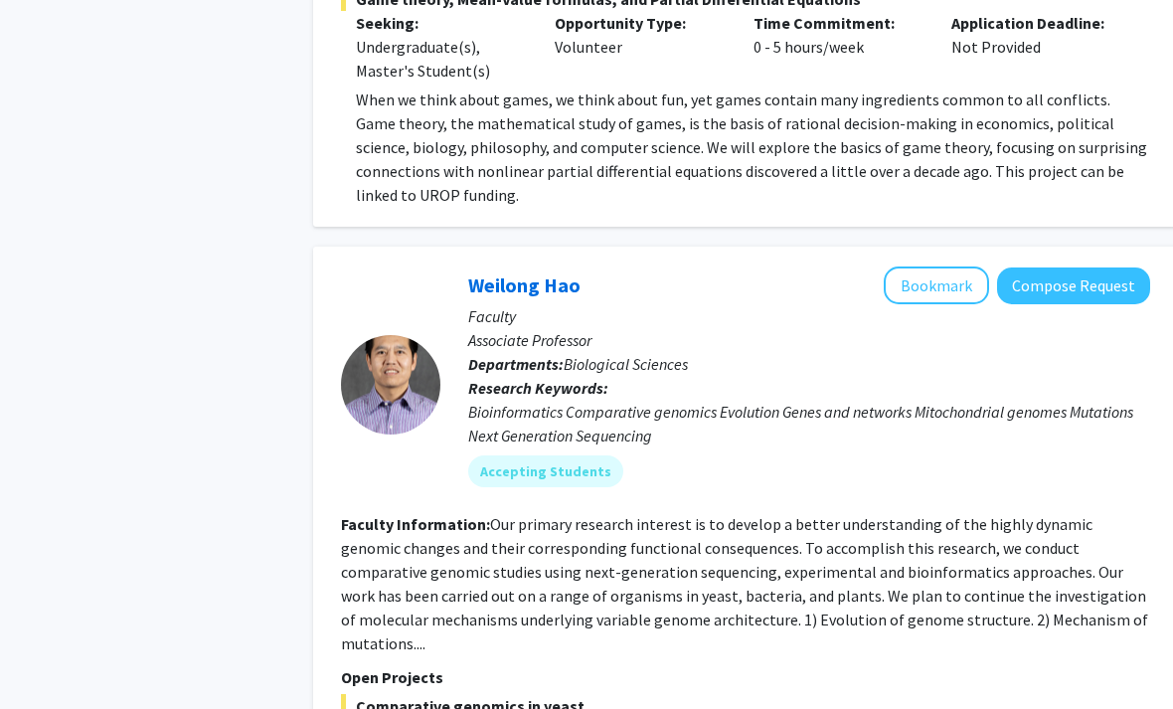
click at [814, 267] on button "Bookmark" at bounding box center [936, 286] width 105 height 38
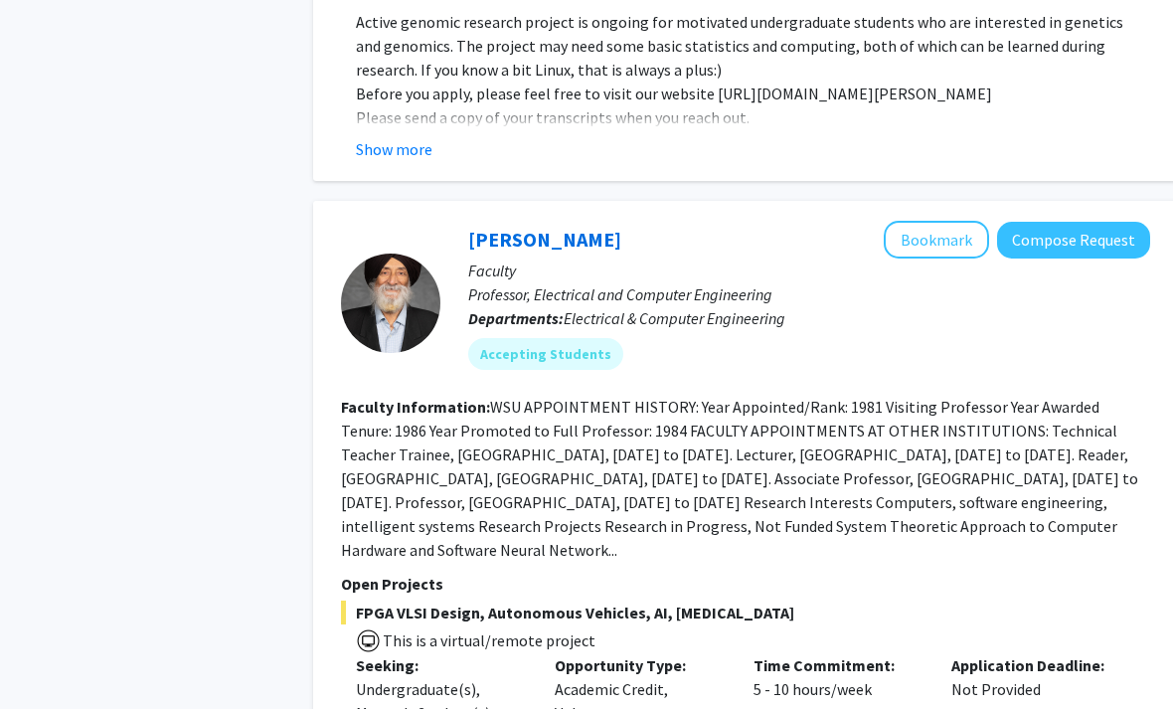
scroll to position [6337, 0]
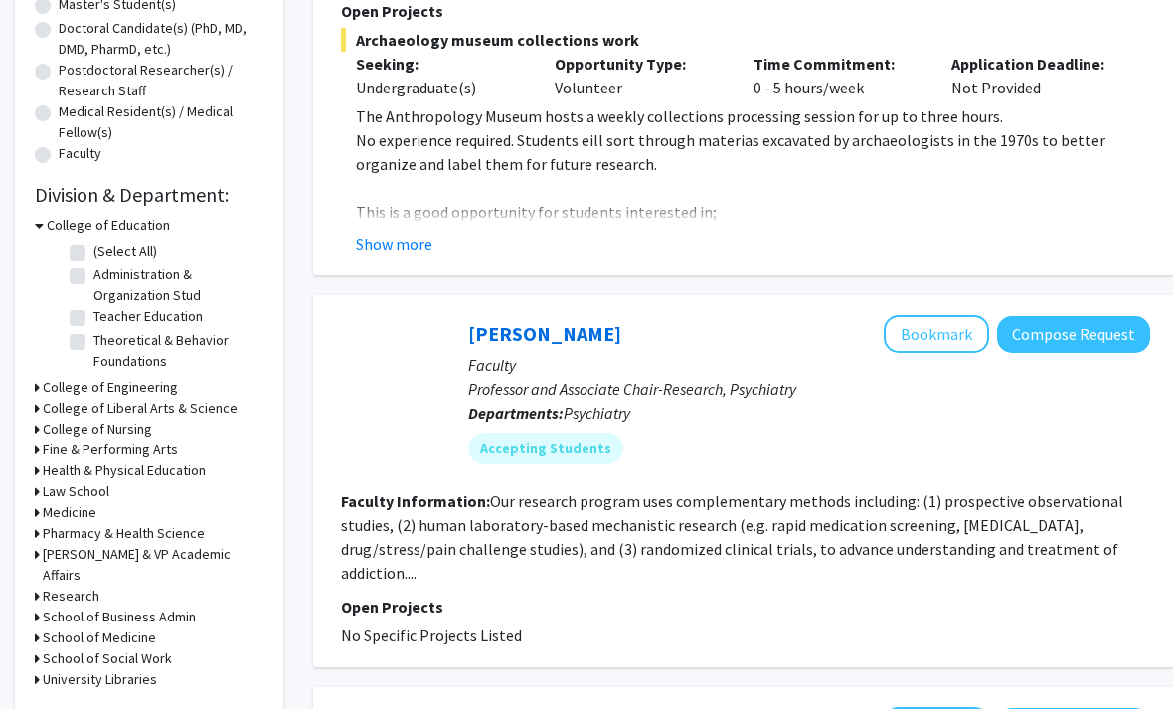
scroll to position [429, 0]
click at [411, 244] on button "Show more" at bounding box center [394, 244] width 77 height 24
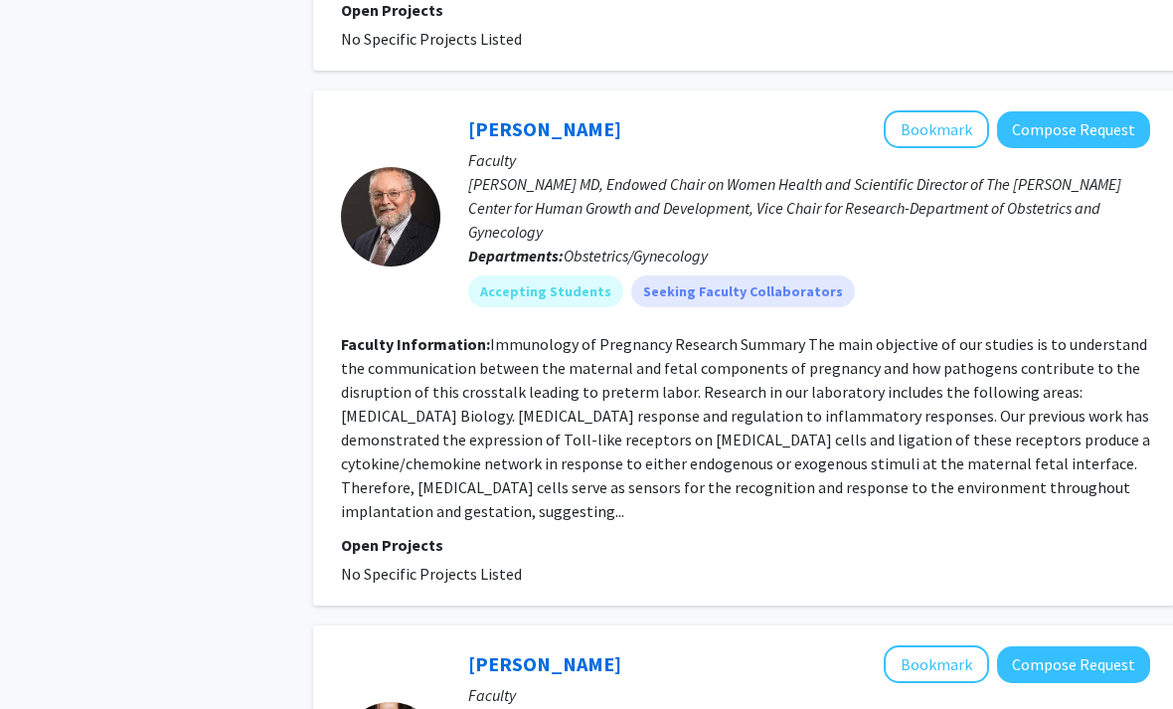
scroll to position [2142, 0]
click at [814, 111] on button "Bookmark" at bounding box center [936, 130] width 105 height 38
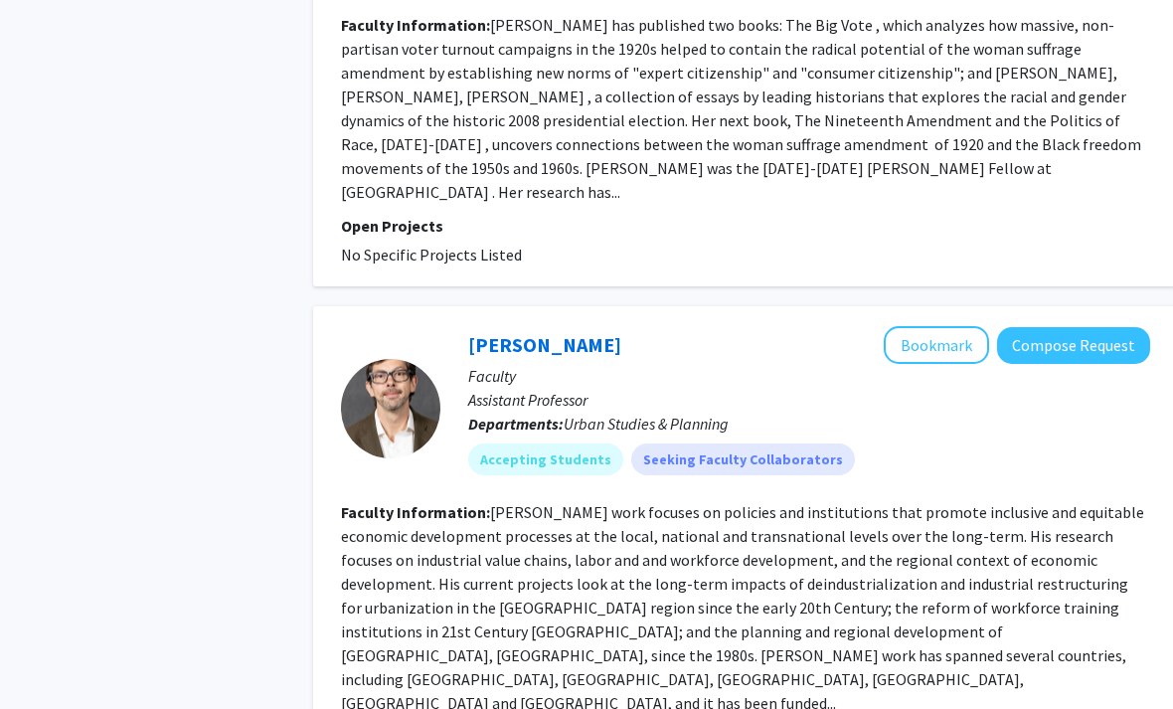
scroll to position [4462, 0]
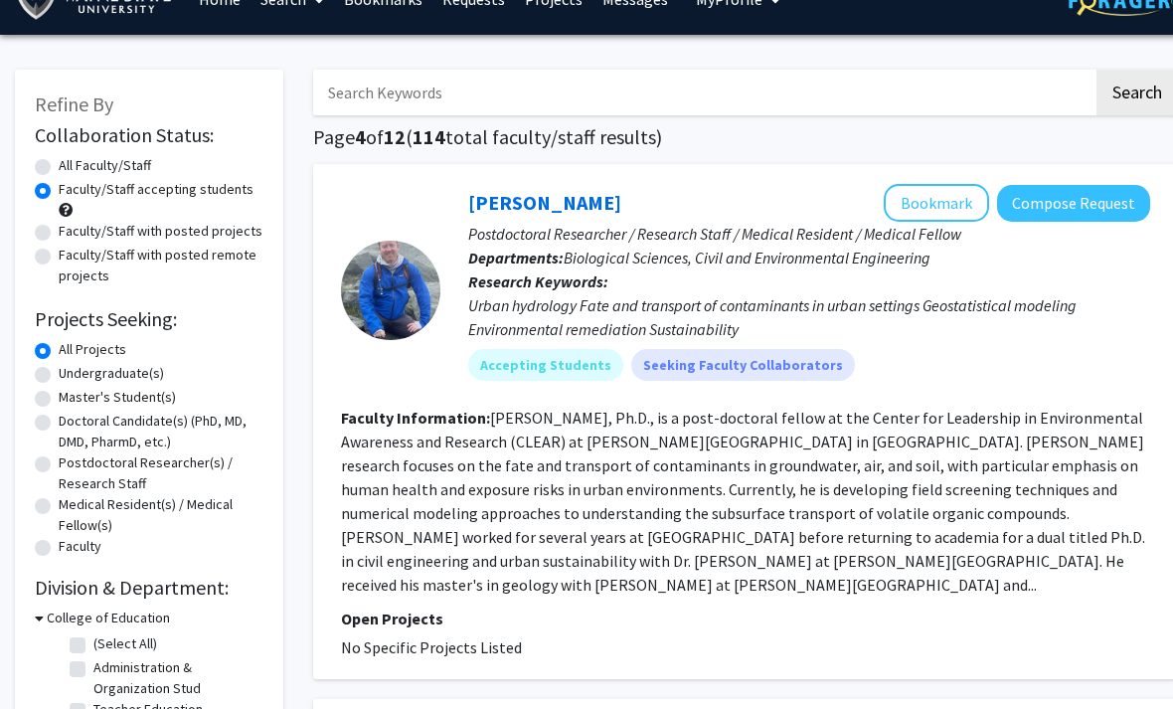
scroll to position [37, 0]
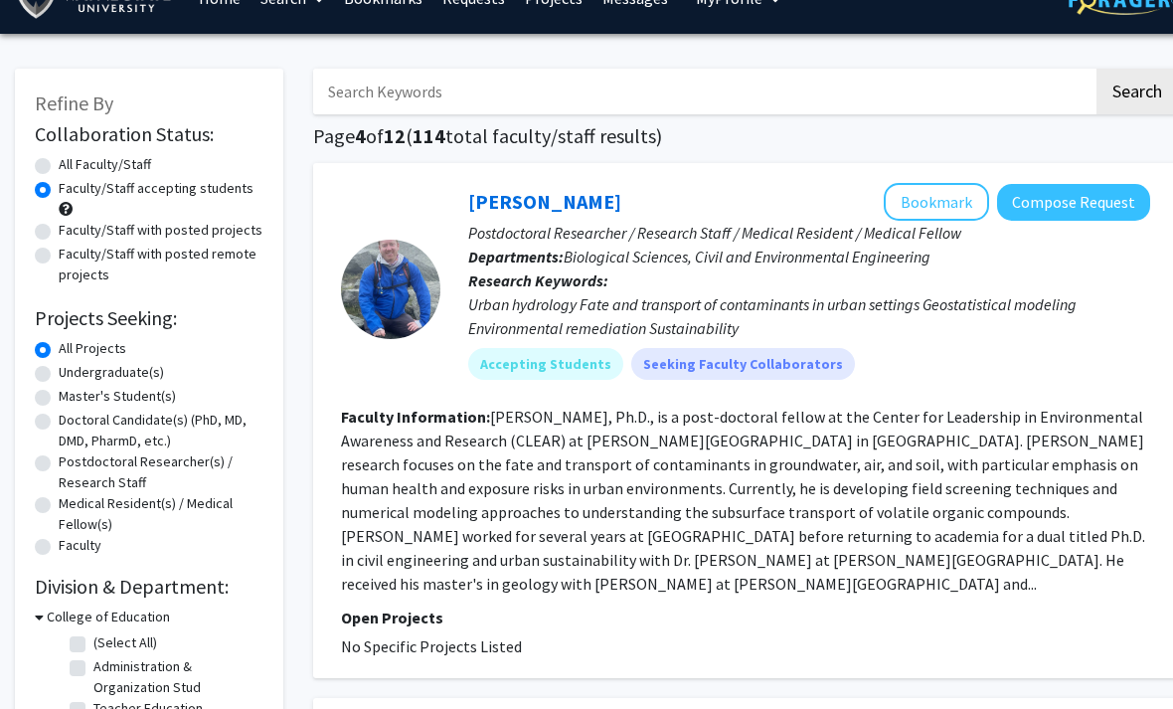
click at [211, 229] on label "Faculty/Staff with posted projects" at bounding box center [161, 231] width 204 height 21
click at [72, 229] on input "Faculty/Staff with posted projects" at bounding box center [65, 227] width 13 height 13
radio input "true"
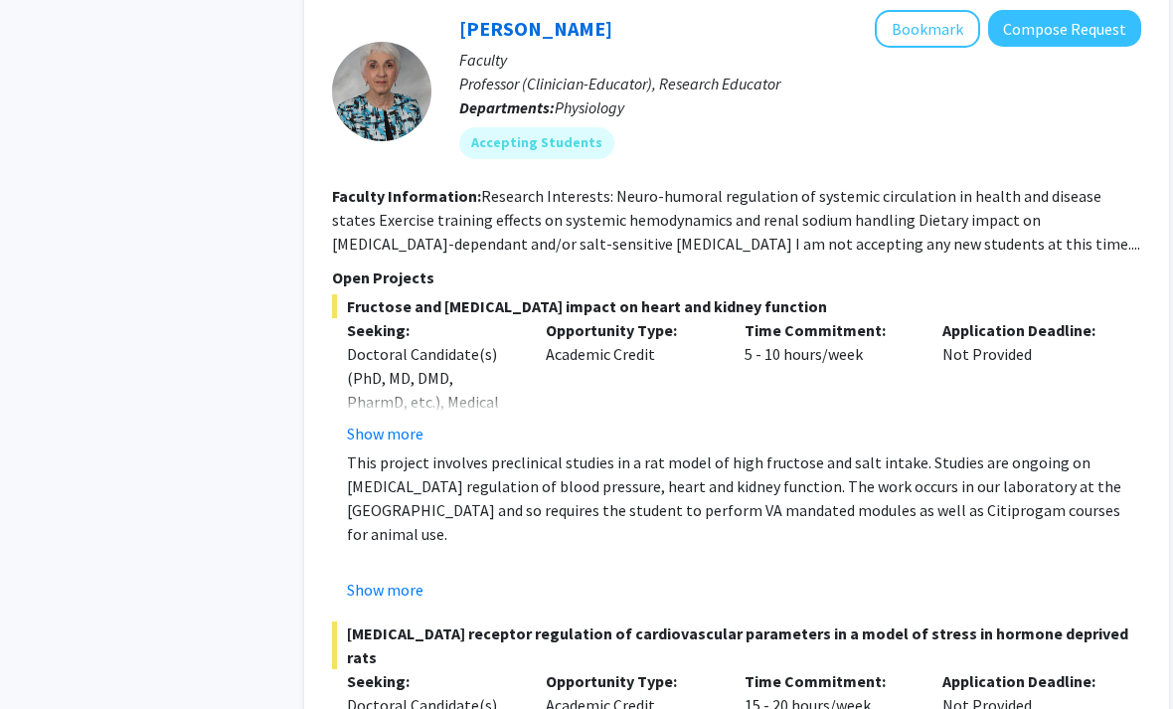
scroll to position [4615, 9]
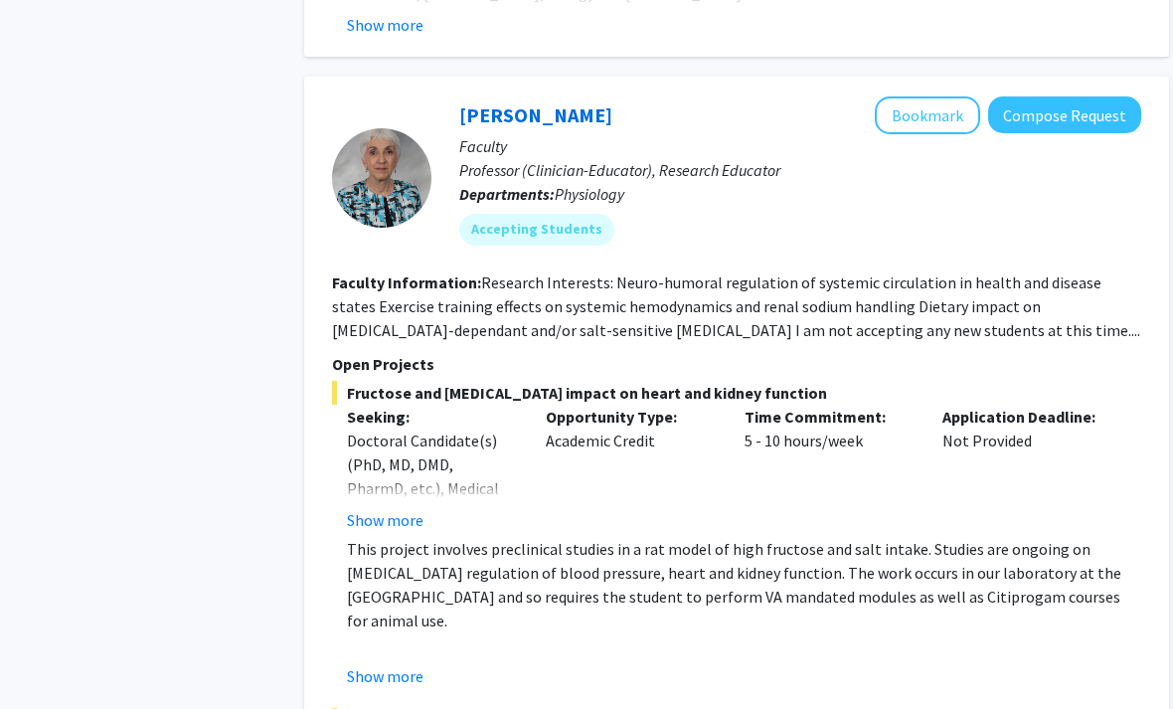
click at [814, 97] on button "Bookmark" at bounding box center [927, 116] width 105 height 38
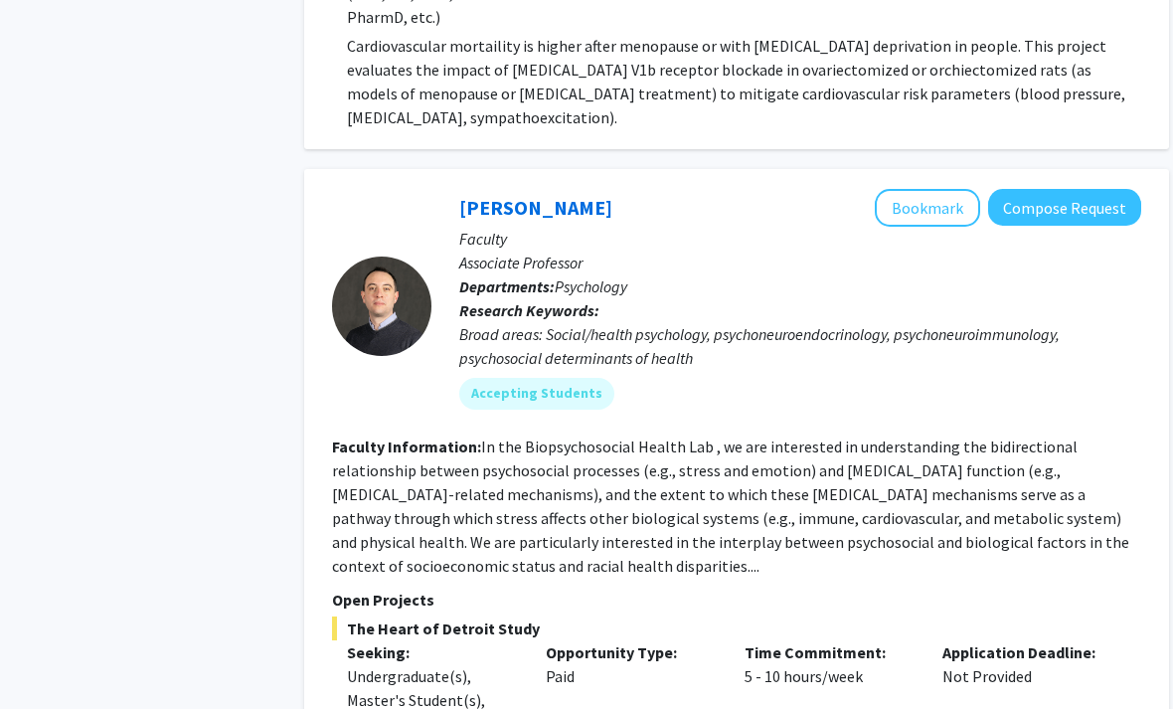
scroll to position [5354, 9]
click at [814, 189] on button "Bookmark" at bounding box center [927, 208] width 105 height 38
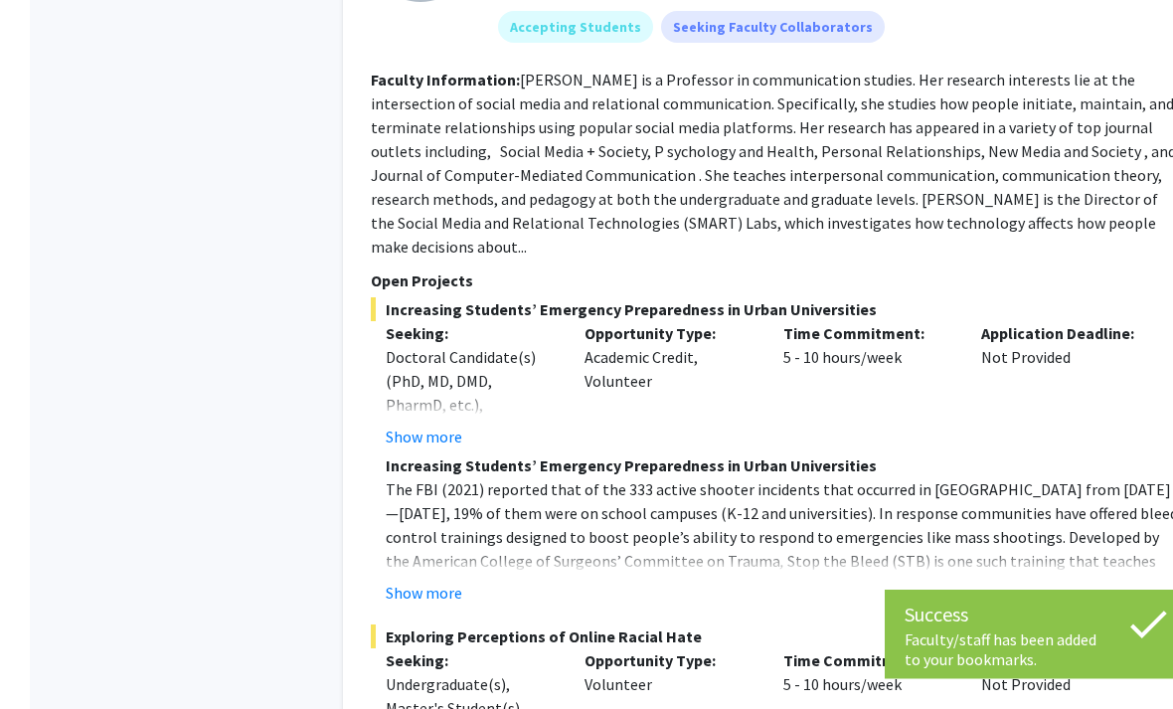
scroll to position [9181, 0]
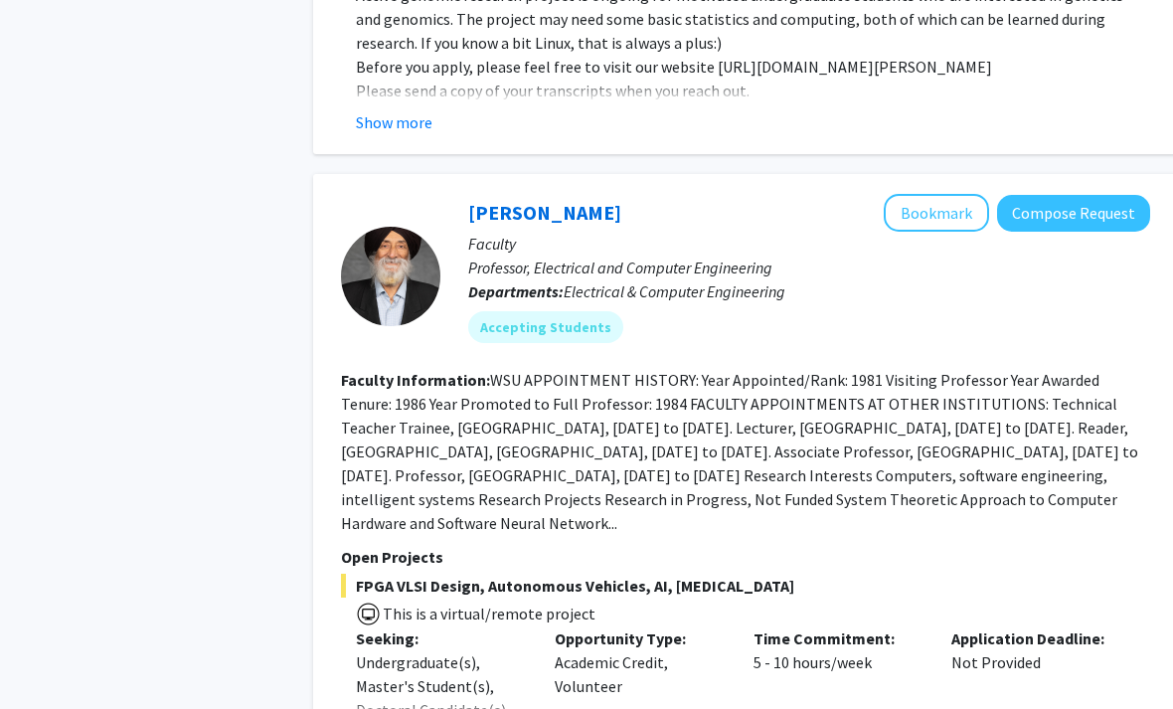
scroll to position [6373, 0]
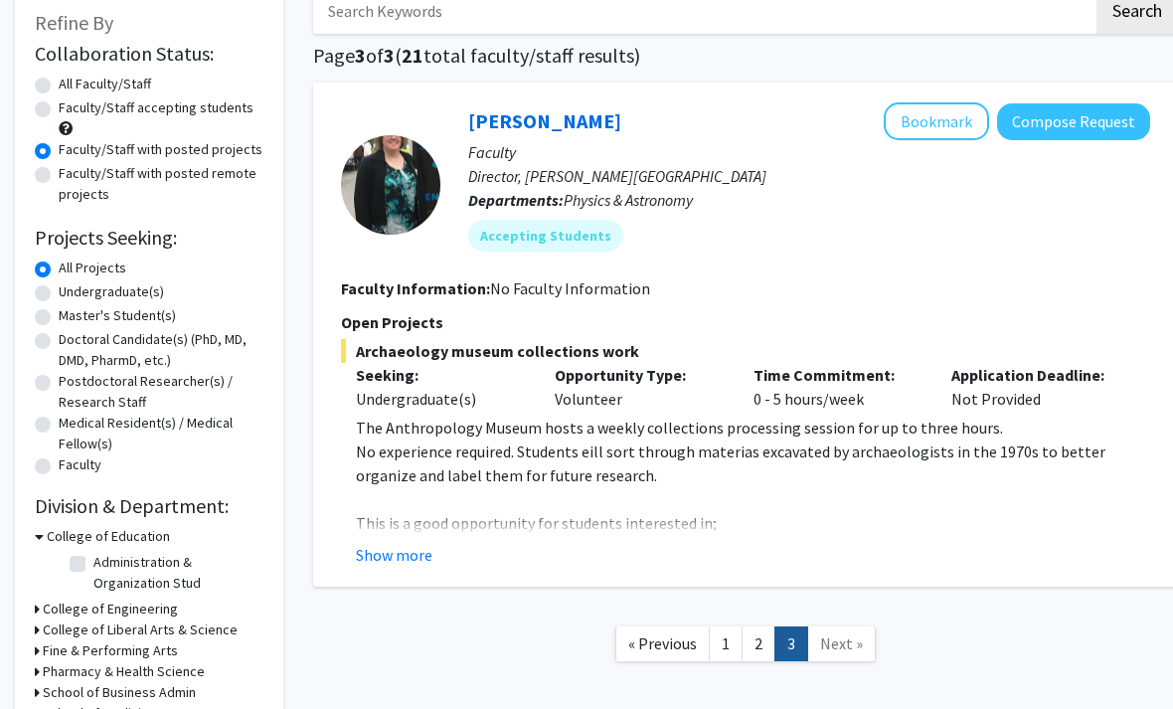
scroll to position [121, 0]
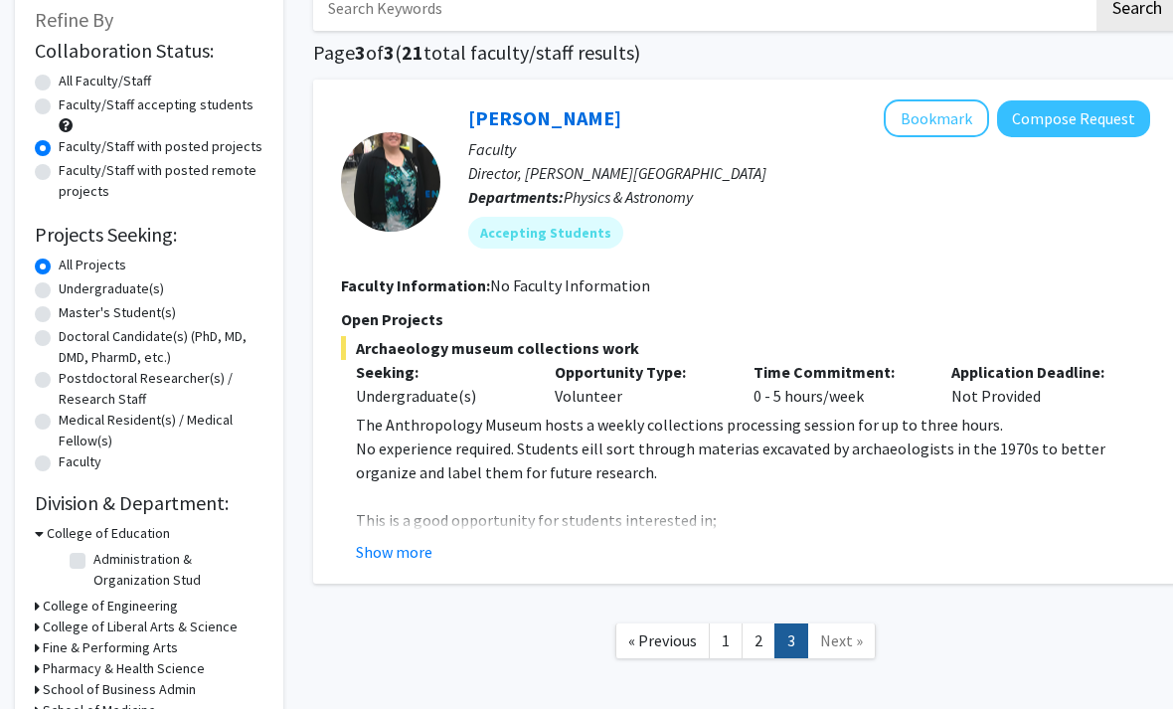
click at [59, 283] on label "Undergraduate(s)" at bounding box center [111, 288] width 105 height 21
click at [59, 283] on input "Undergraduate(s)" at bounding box center [65, 284] width 13 height 13
radio input "true"
